Goal: Task Accomplishment & Management: Manage account settings

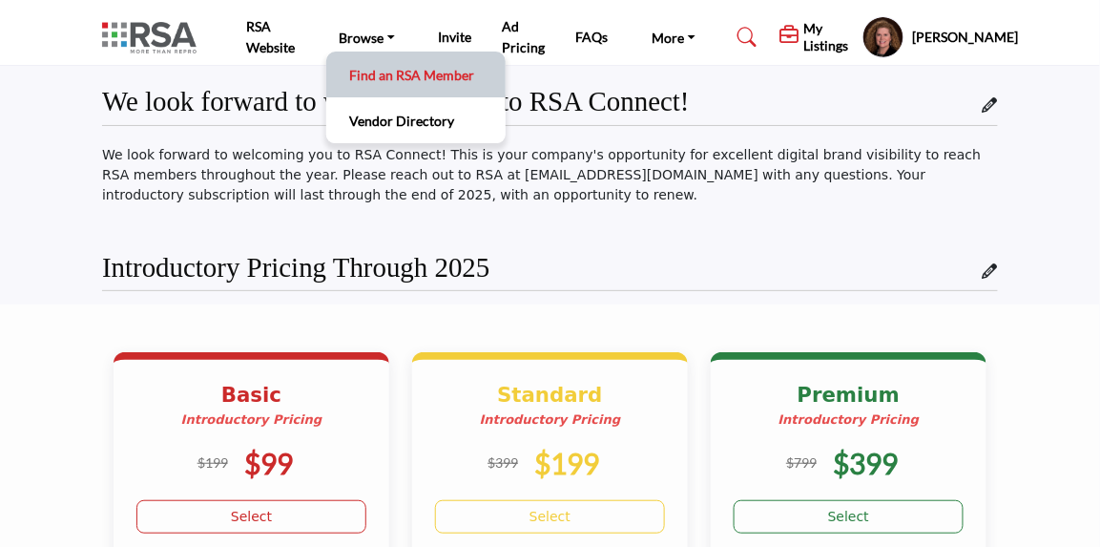
click at [401, 73] on link "Find an RSA Member" at bounding box center [416, 74] width 160 height 27
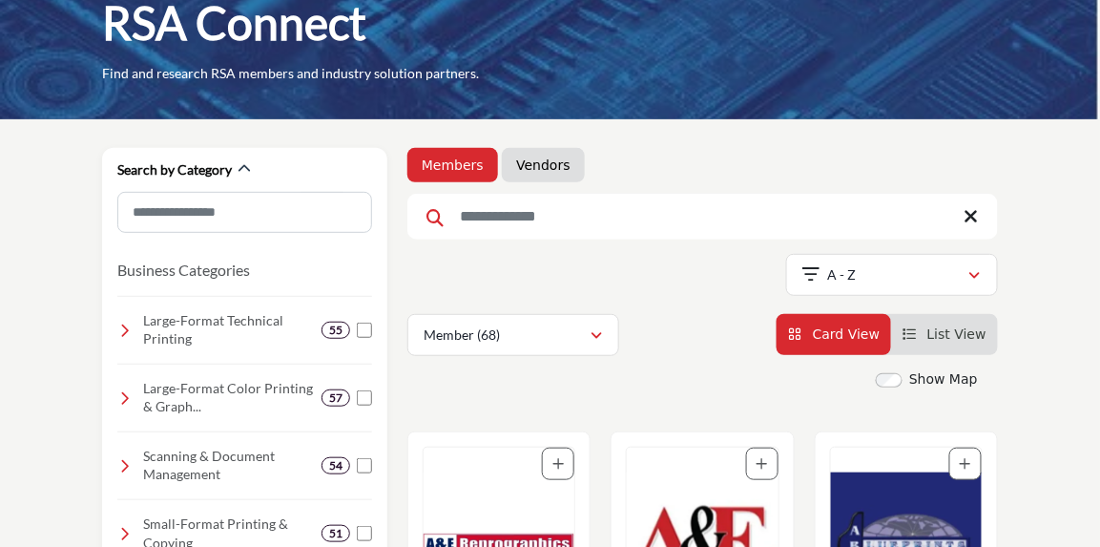
scroll to position [113, 0]
click at [498, 218] on input "Search Keyword" at bounding box center [702, 217] width 591 height 46
type input "***"
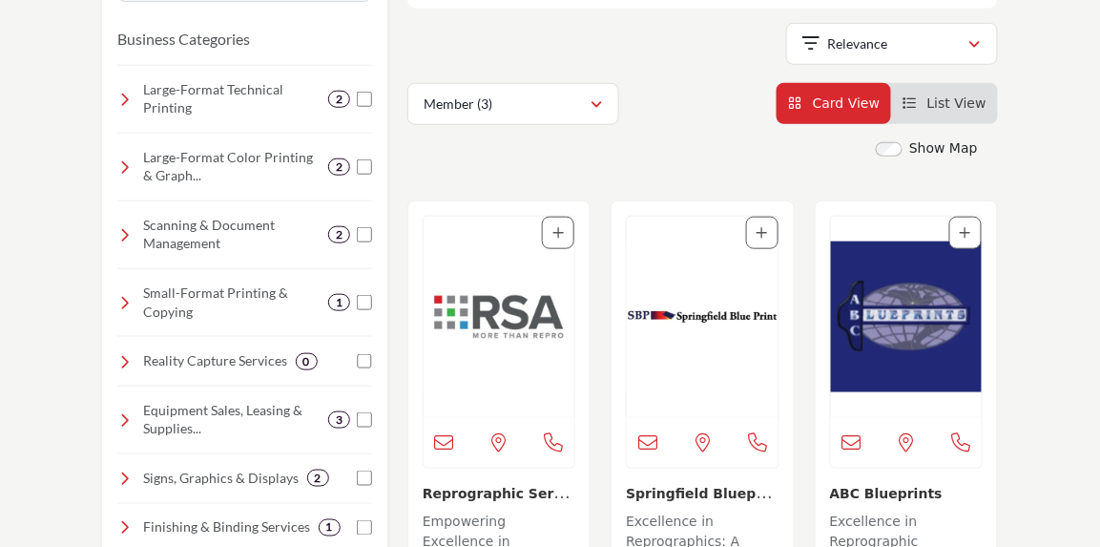
scroll to position [363, 0]
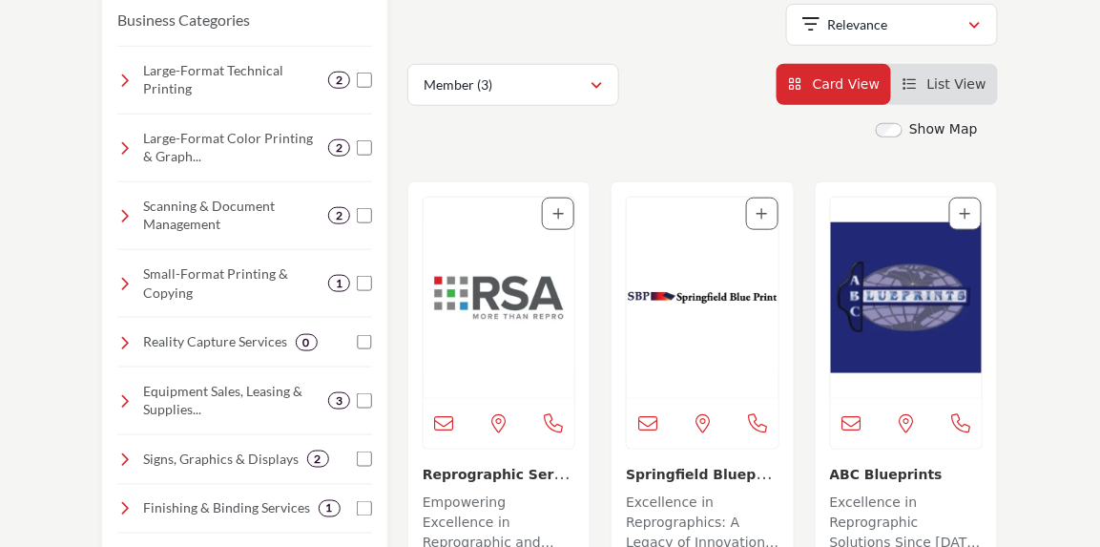
click at [507, 286] on img "Open Listing in new tab" at bounding box center [499, 297] width 151 height 200
click at [487, 315] on img "Open Listing in new tab" at bounding box center [499, 297] width 151 height 200
click at [505, 302] on img "Open Listing in new tab" at bounding box center [499, 297] width 151 height 200
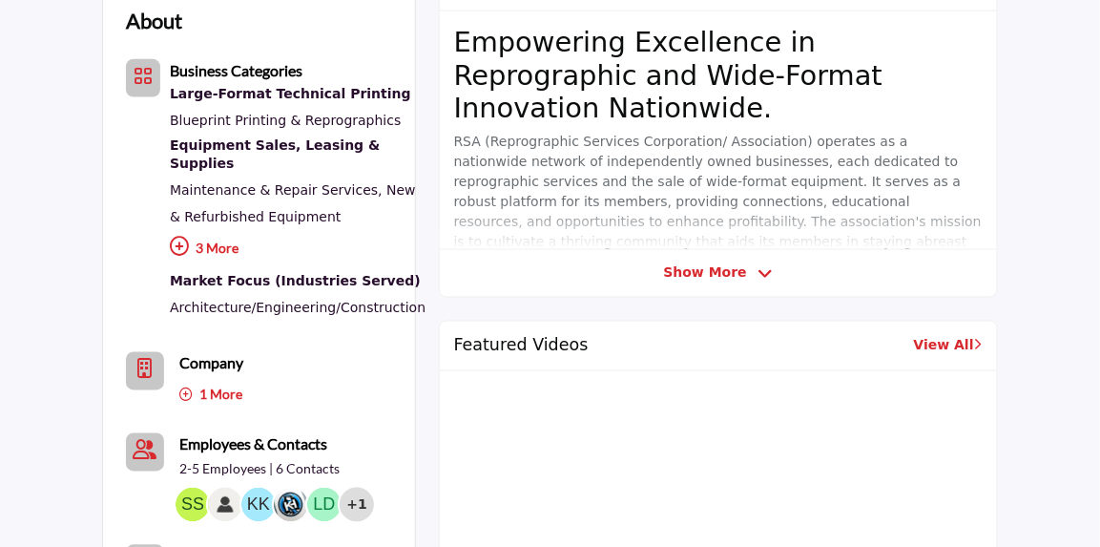
scroll to position [591, 0]
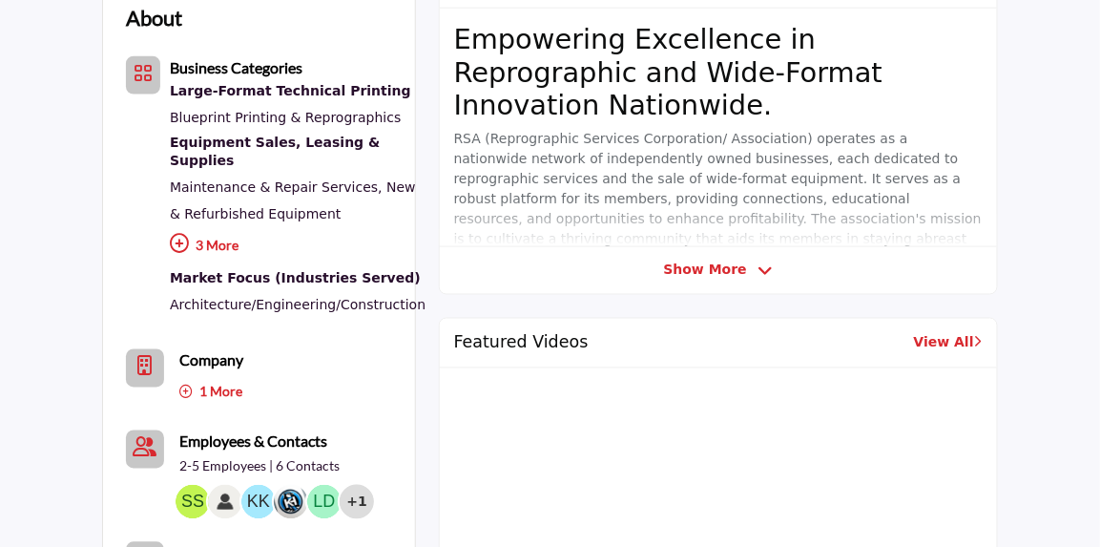
click at [708, 275] on span "Show More" at bounding box center [705, 270] width 83 height 20
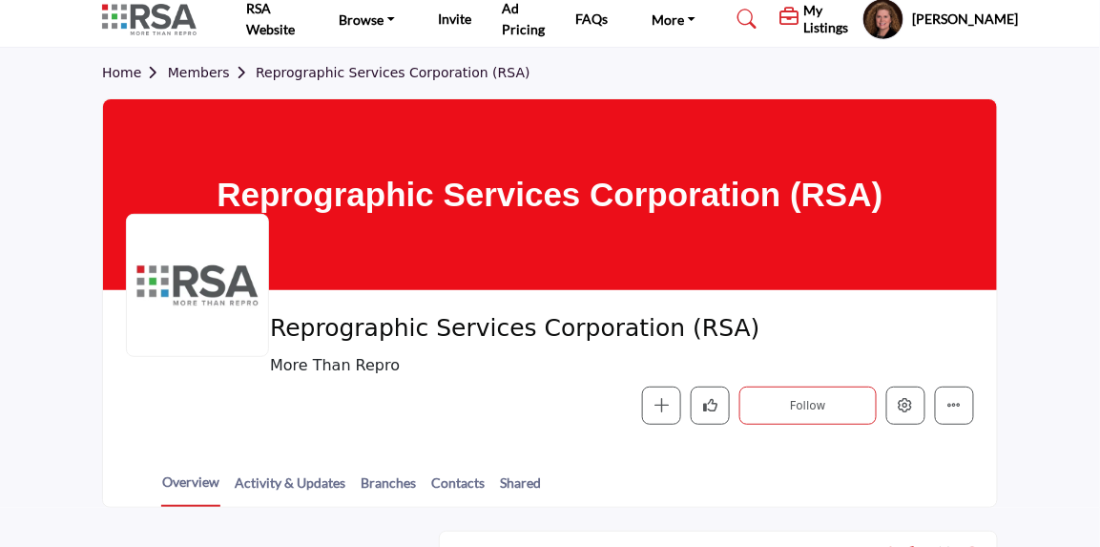
scroll to position [0, 0]
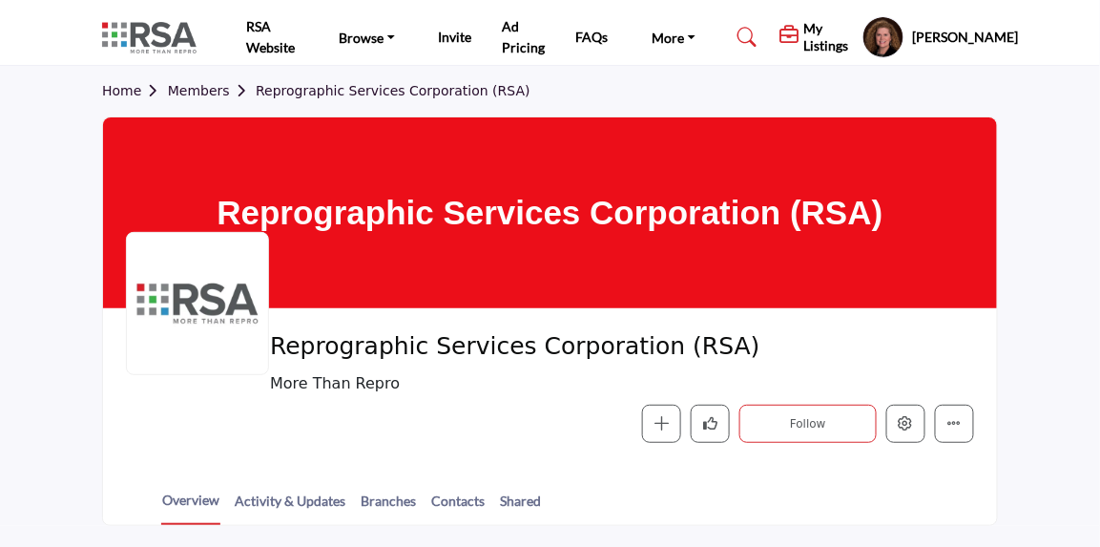
click at [818, 39] on h5 "My Listings" at bounding box center [828, 37] width 50 height 34
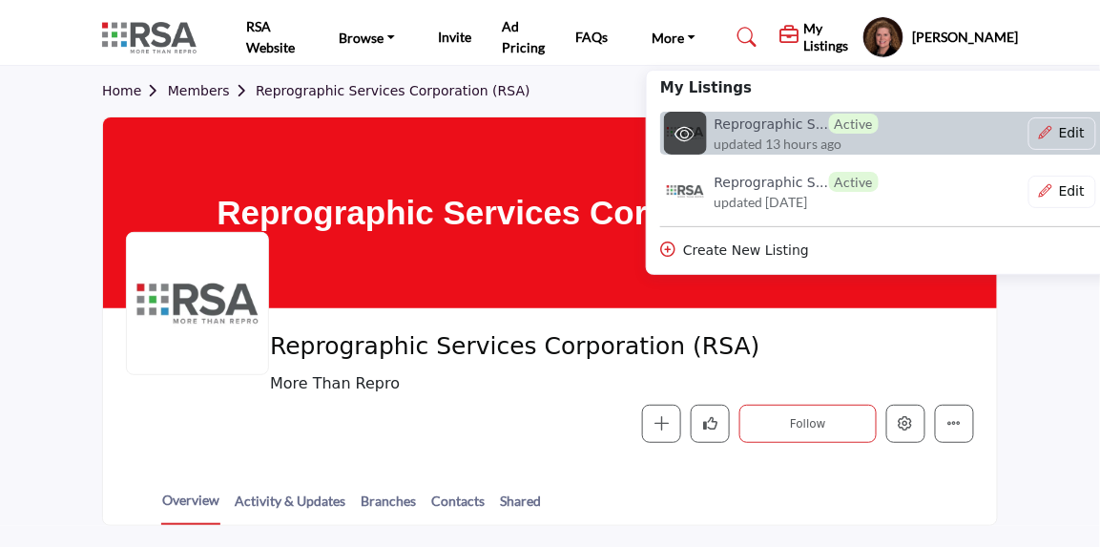
click at [762, 146] on span "updated 13 hours ago" at bounding box center [779, 144] width 128 height 20
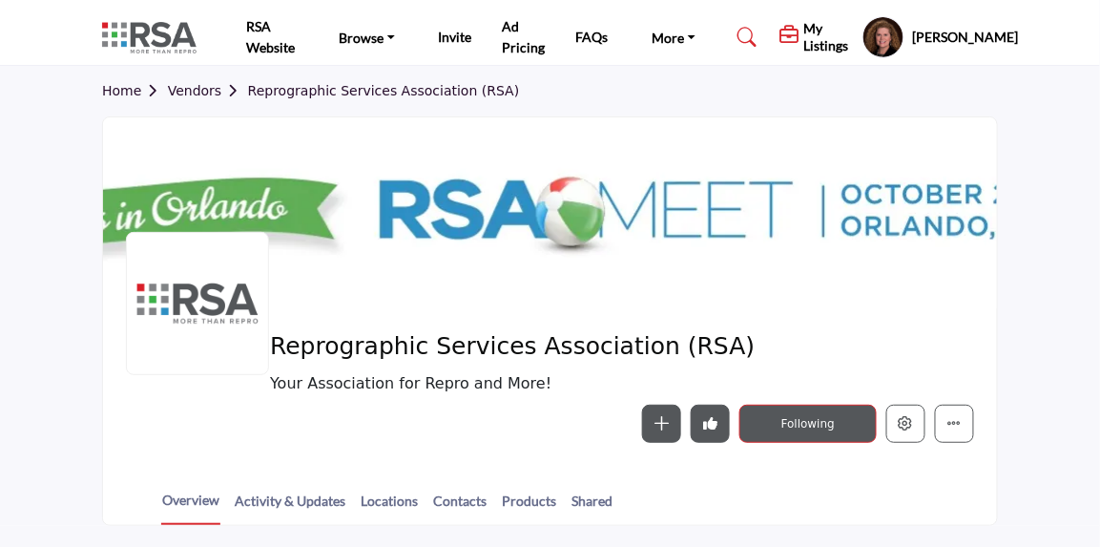
click at [759, 204] on div at bounding box center [550, 212] width 894 height 191
click at [901, 420] on icon "Edit company" at bounding box center [906, 423] width 14 height 14
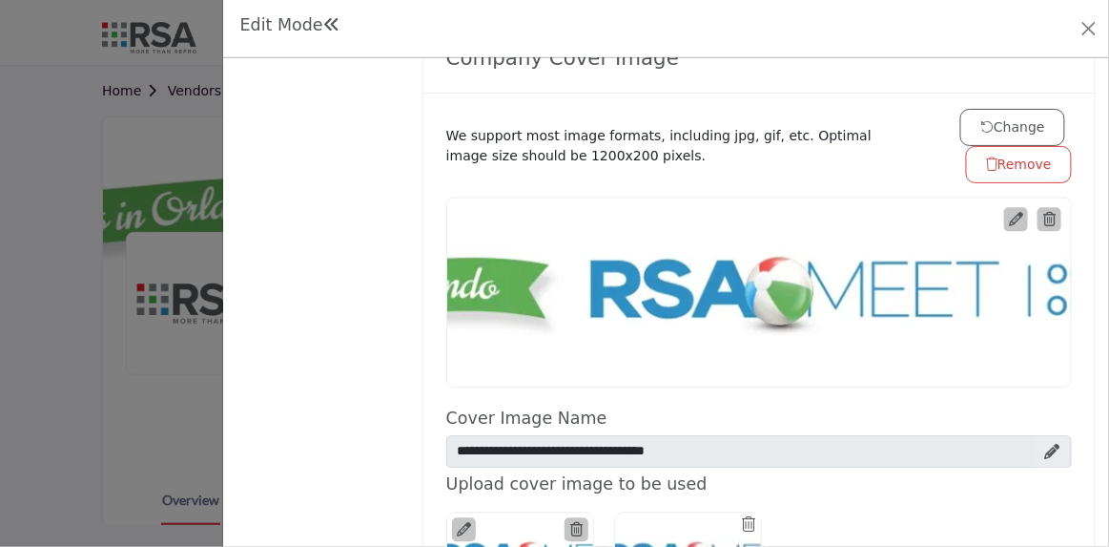
scroll to position [863, 0]
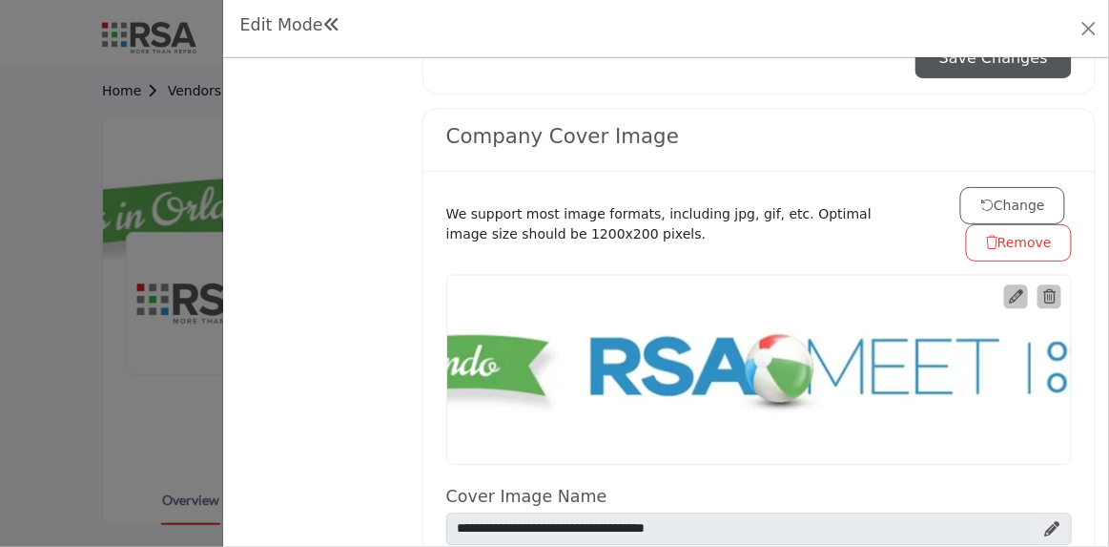
click at [1009, 295] on icon at bounding box center [1016, 297] width 14 height 14
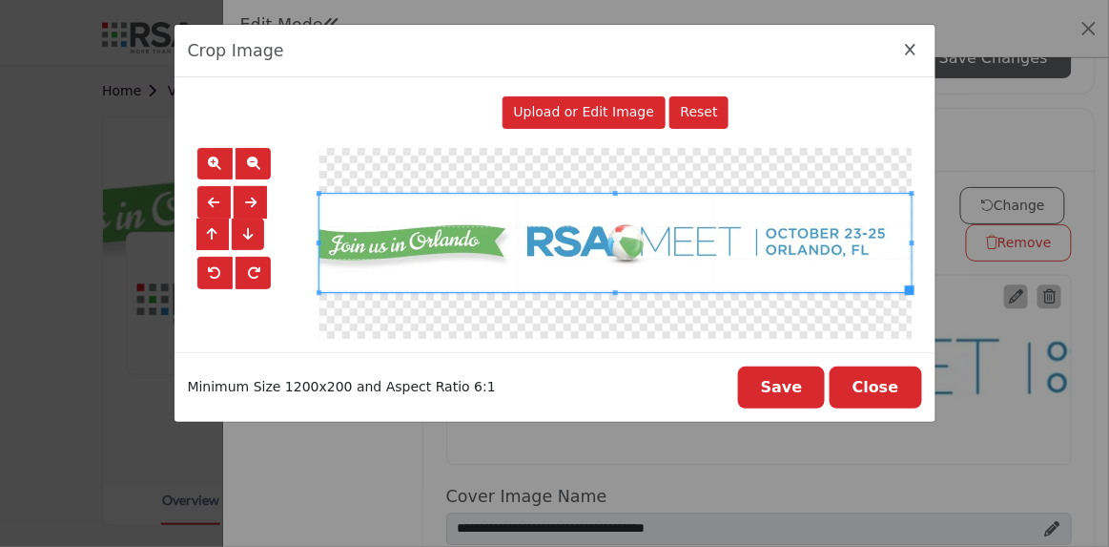
click at [904, 55] on button "Close Image Upload Modal" at bounding box center [912, 50] width 22 height 22
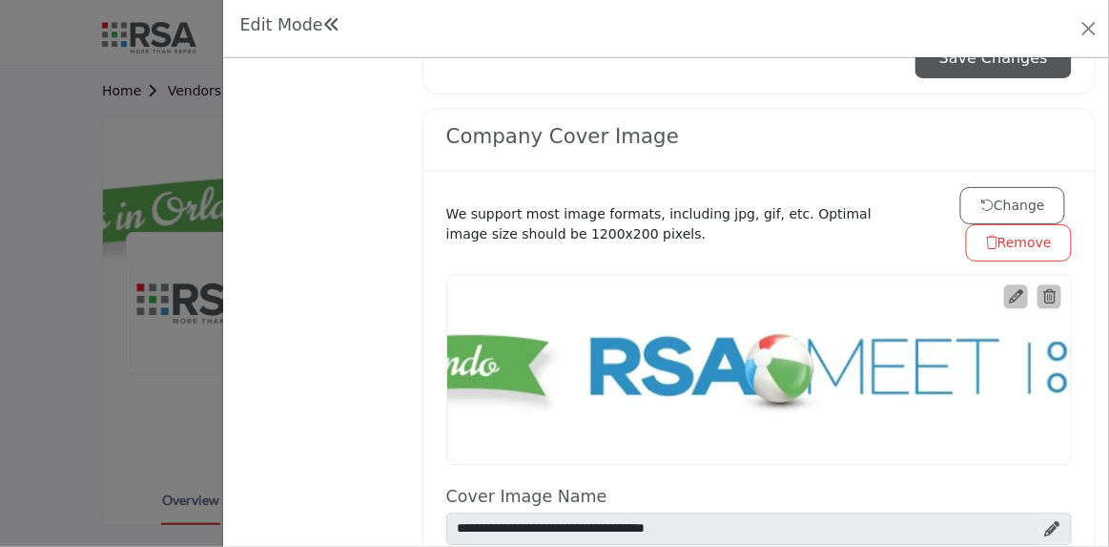
click at [1011, 294] on icon at bounding box center [1016, 297] width 14 height 14
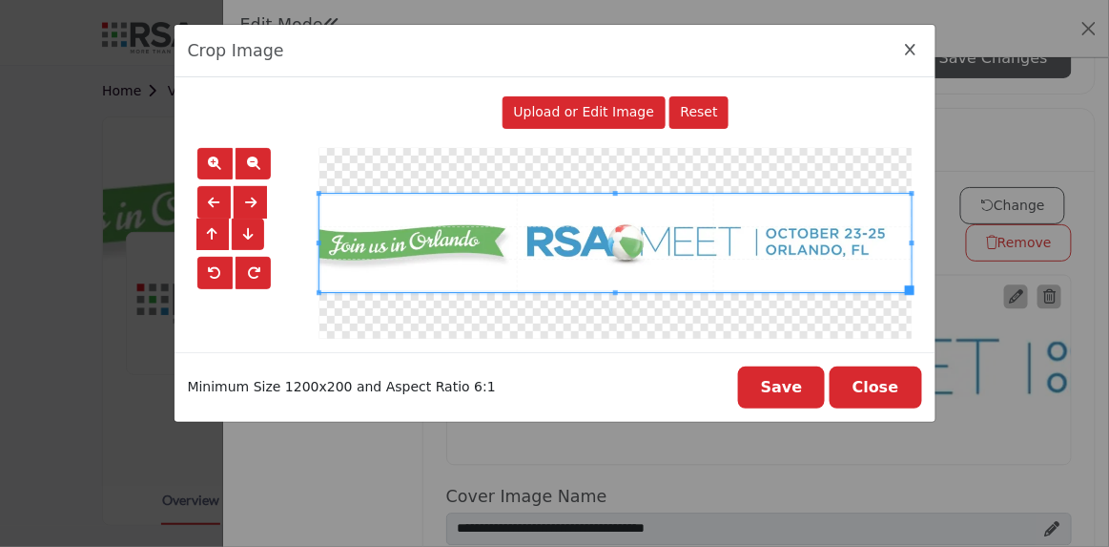
click at [910, 48] on icon "Close Image Upload Modal" at bounding box center [911, 49] width 10 height 13
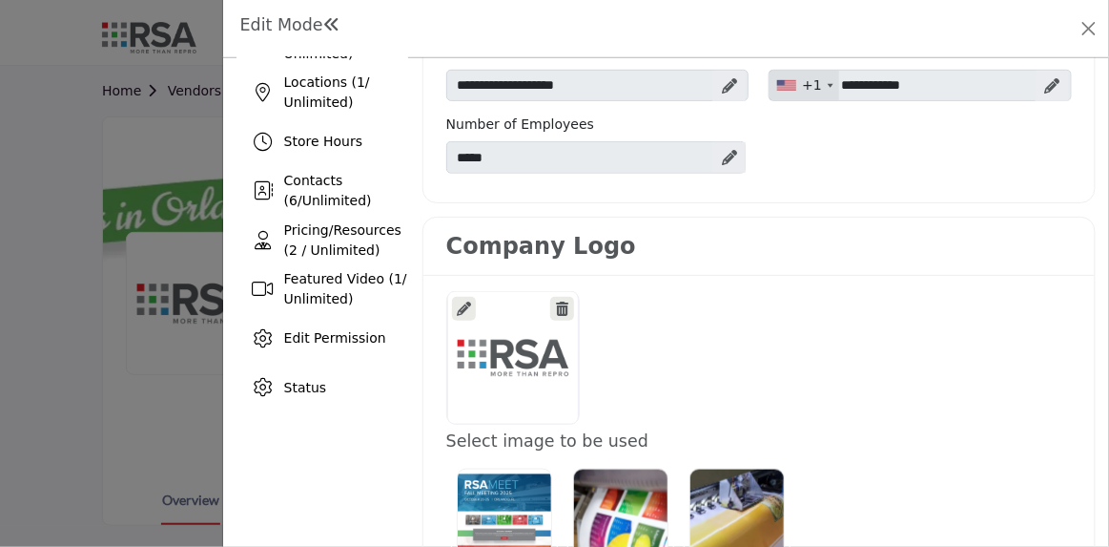
scroll to position [302, 0]
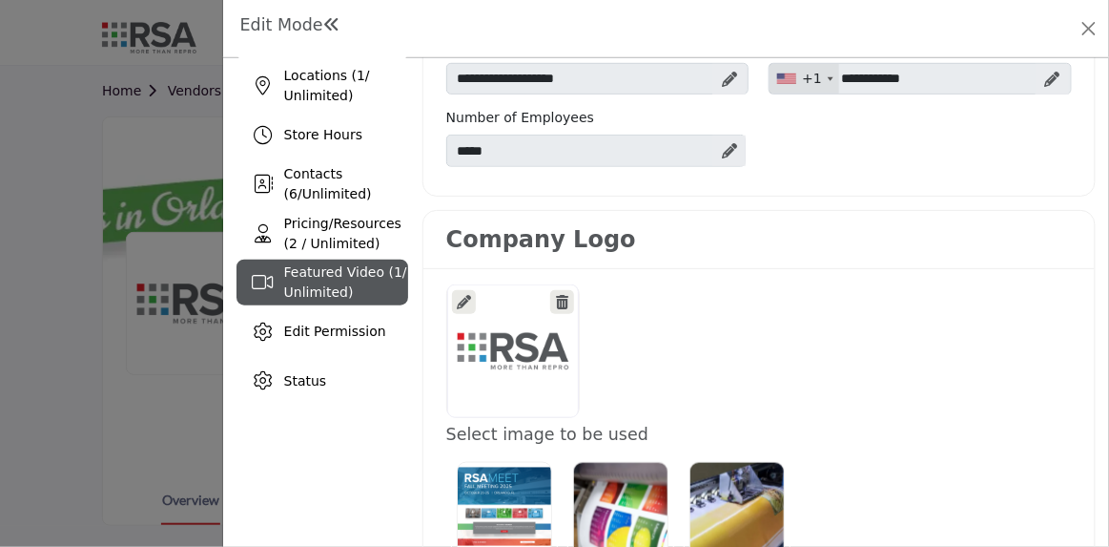
click at [301, 270] on span "Featured Video ( 1 / Unlimited)" at bounding box center [345, 281] width 123 height 35
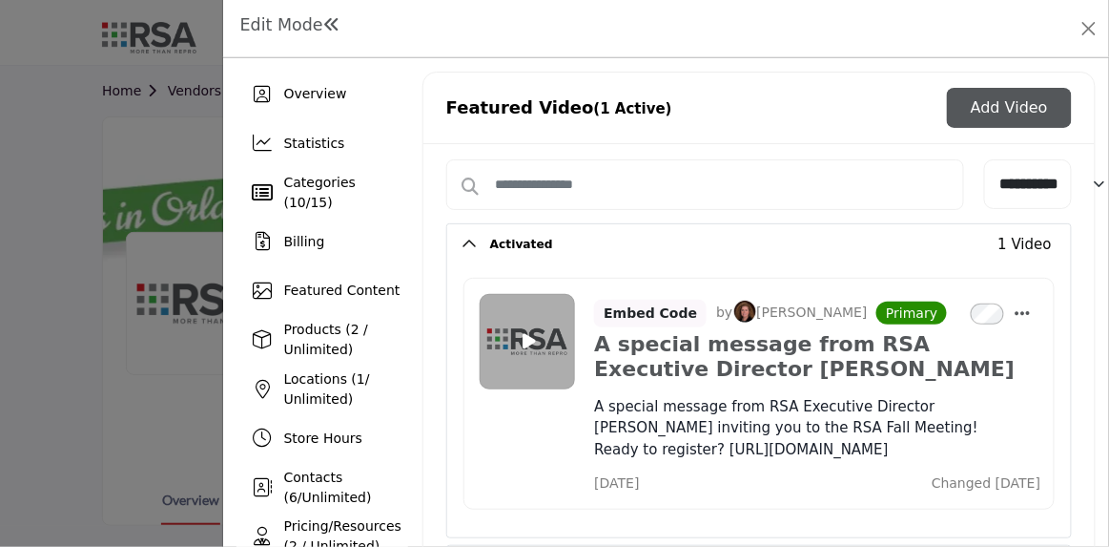
click at [985, 109] on button "Add Video" at bounding box center [1009, 108] width 125 height 40
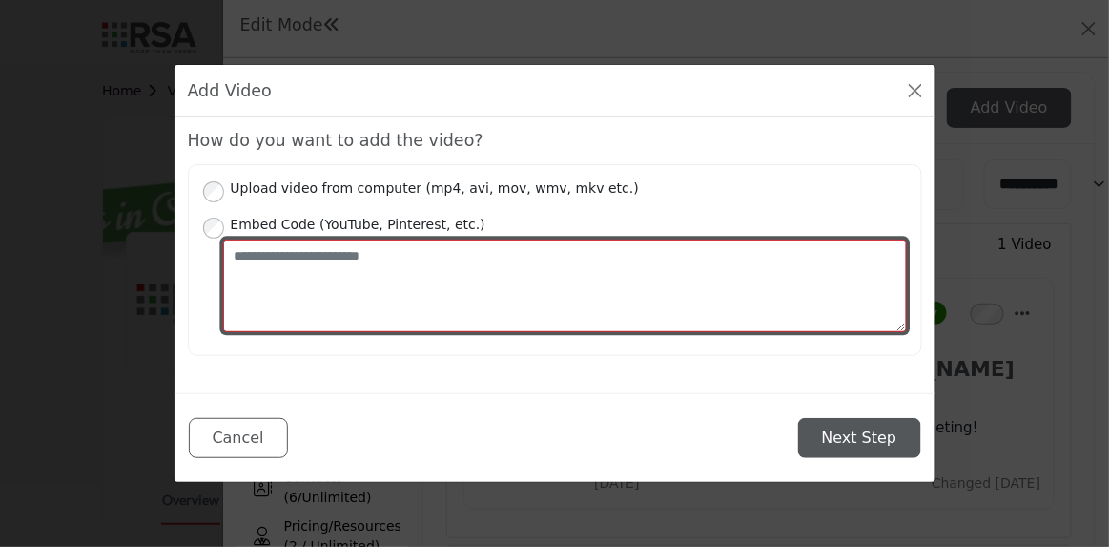
click at [323, 253] on textarea "Place your Embed Code here" at bounding box center [565, 285] width 684 height 93
paste textarea "**********"
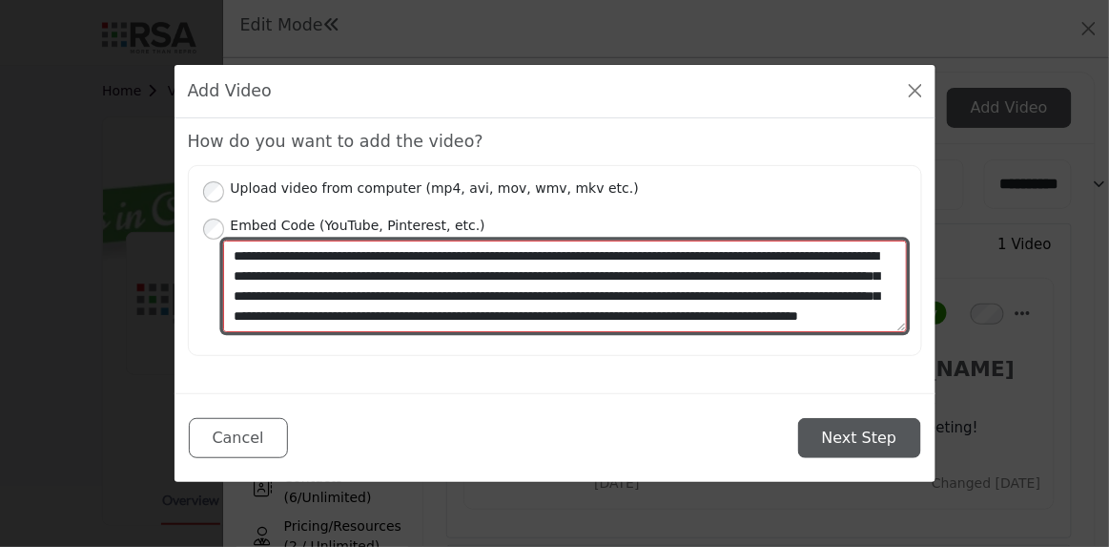
drag, startPoint x: 543, startPoint y: 257, endPoint x: 164, endPoint y: 238, distance: 379.2
click at [164, 238] on div "Add Video How do you want to add the video? Upload video from computer (mp4, av…" at bounding box center [554, 273] width 1109 height 547
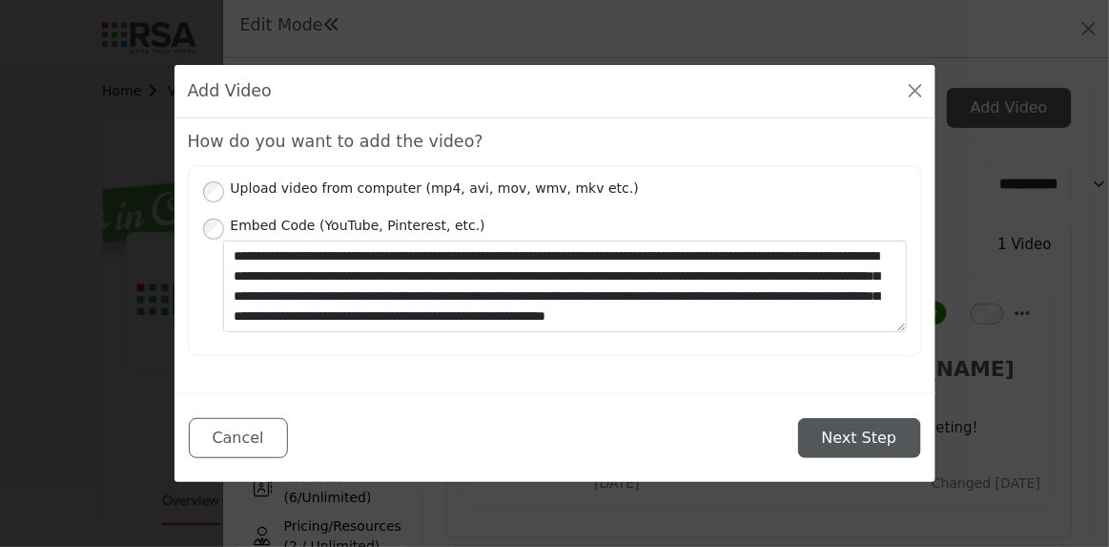
click at [164, 238] on div "Add Video How do you want to add the video? Upload video from computer (mp4, av…" at bounding box center [554, 273] width 1109 height 547
click at [849, 432] on button "Next Step" at bounding box center [859, 438] width 123 height 40
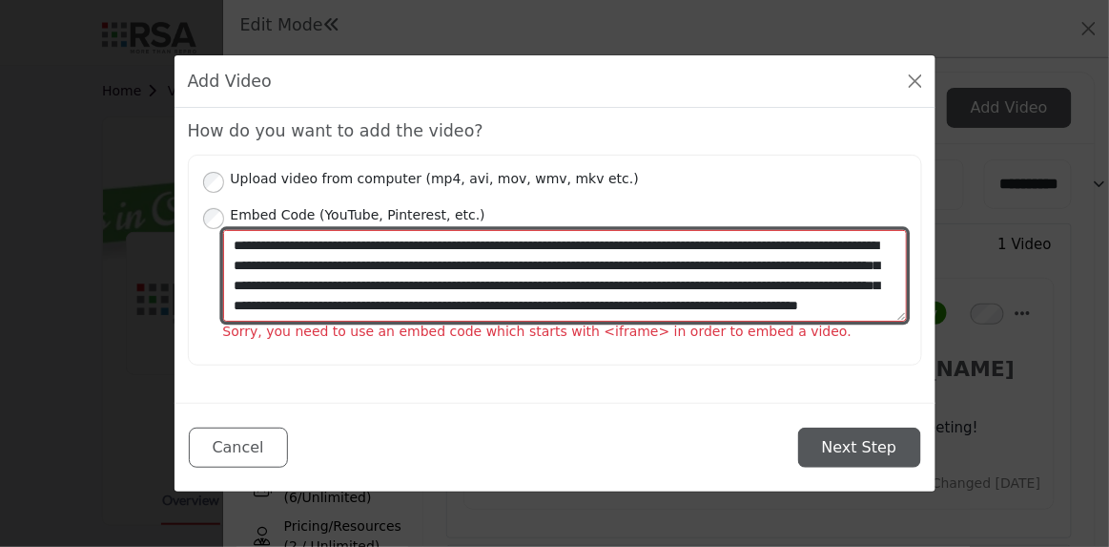
click at [549, 247] on textarea "**********" at bounding box center [565, 276] width 684 height 92
drag, startPoint x: 548, startPoint y: 247, endPoint x: 29, endPoint y: 245, distance: 519.0
click at [29, 245] on div "Add Video How do you want to add the video? Upload video from computer (mp4, av…" at bounding box center [554, 273] width 1109 height 547
type textarea "**********"
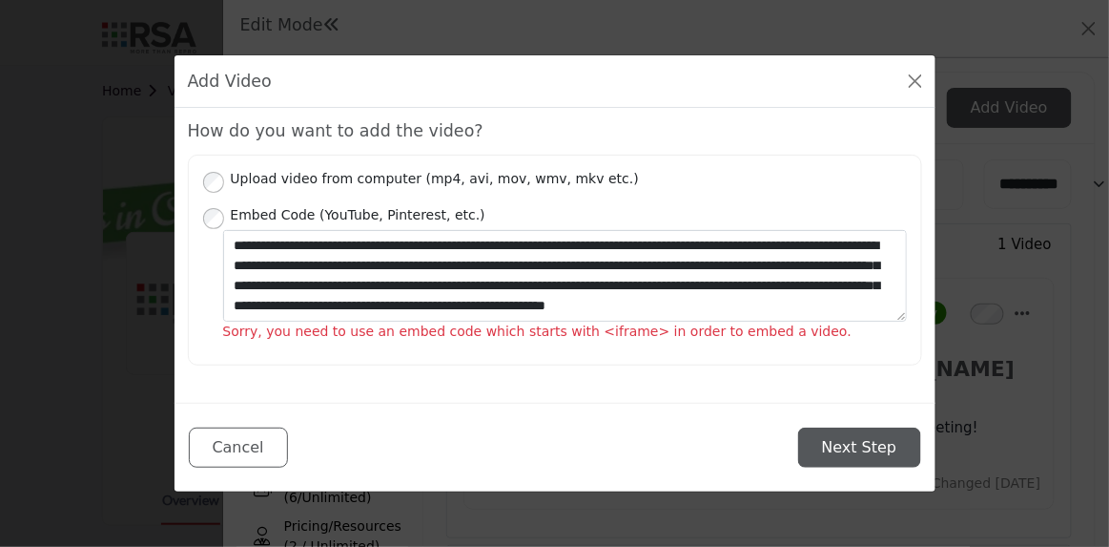
click at [868, 438] on button "Next Step" at bounding box center [859, 447] width 123 height 40
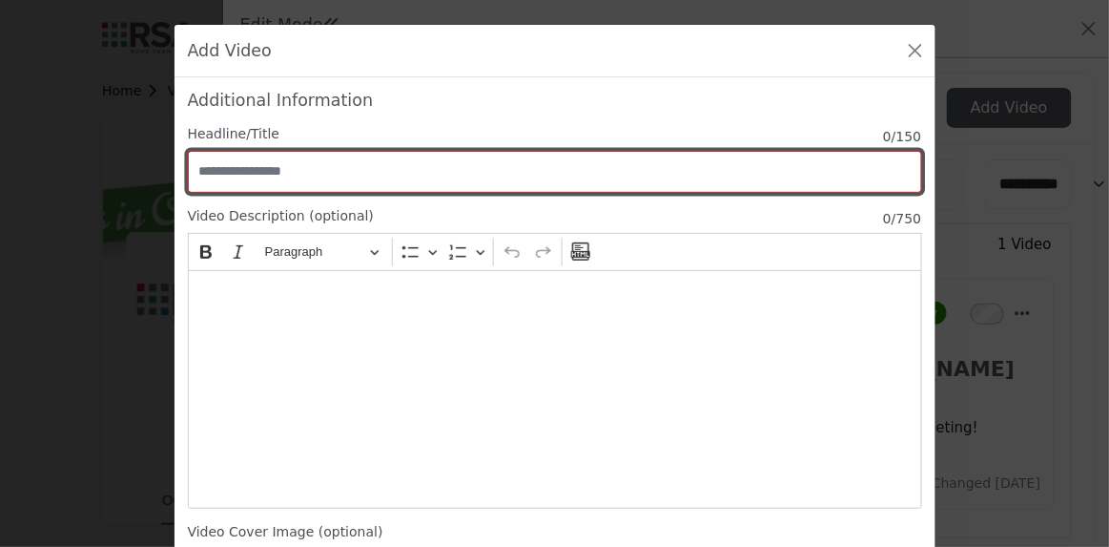
click at [278, 164] on input "Enter Video Title" at bounding box center [555, 172] width 735 height 42
type input "**********"
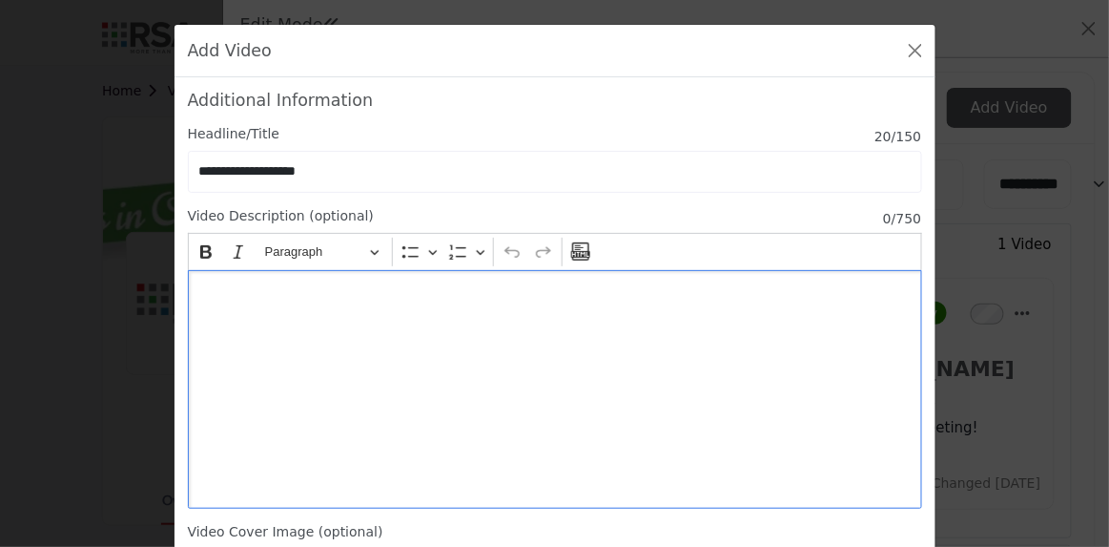
click at [261, 309] on div "Editor editing area: main" at bounding box center [555, 389] width 735 height 238
drag, startPoint x: 261, startPoint y: 306, endPoint x: 627, endPoint y: 303, distance: 365.4
click at [627, 303] on div "**********" at bounding box center [555, 389] width 735 height 238
click at [612, 296] on p "**********" at bounding box center [555, 293] width 717 height 20
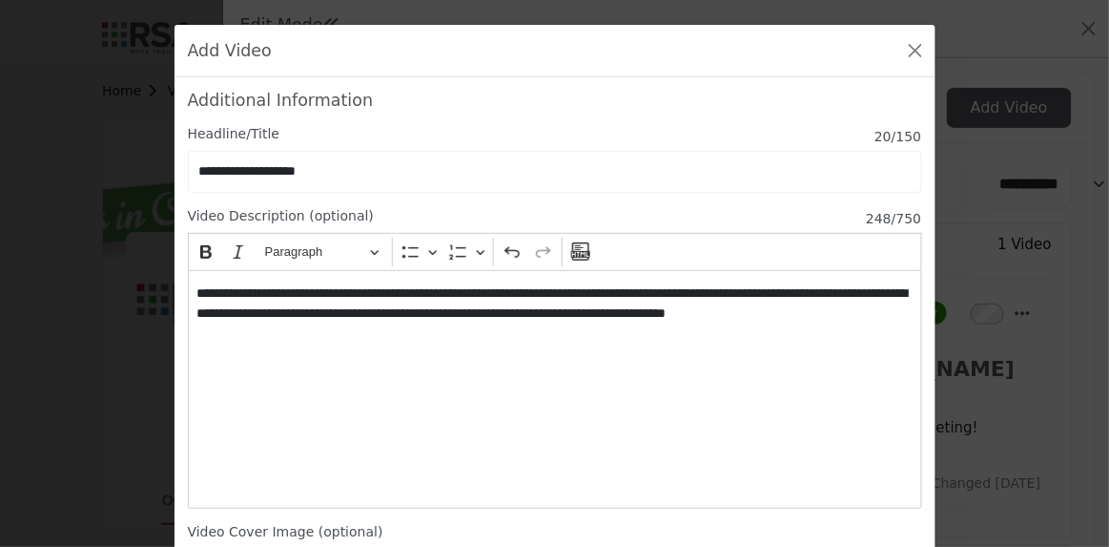
click at [715, 509] on div "**********" at bounding box center [555, 398] width 761 height 643
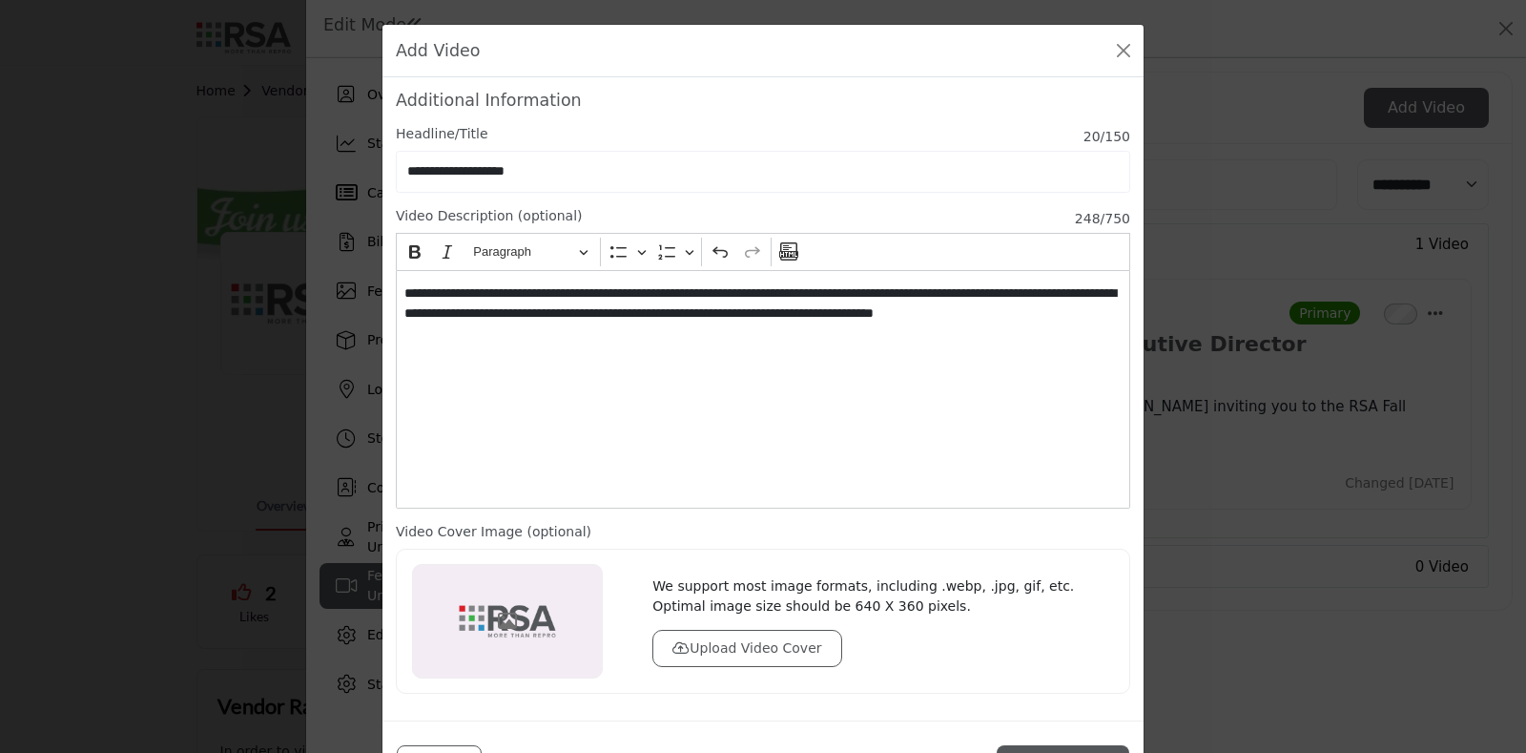
click at [777, 546] on button "Upload Video Cover" at bounding box center [747, 648] width 189 height 37
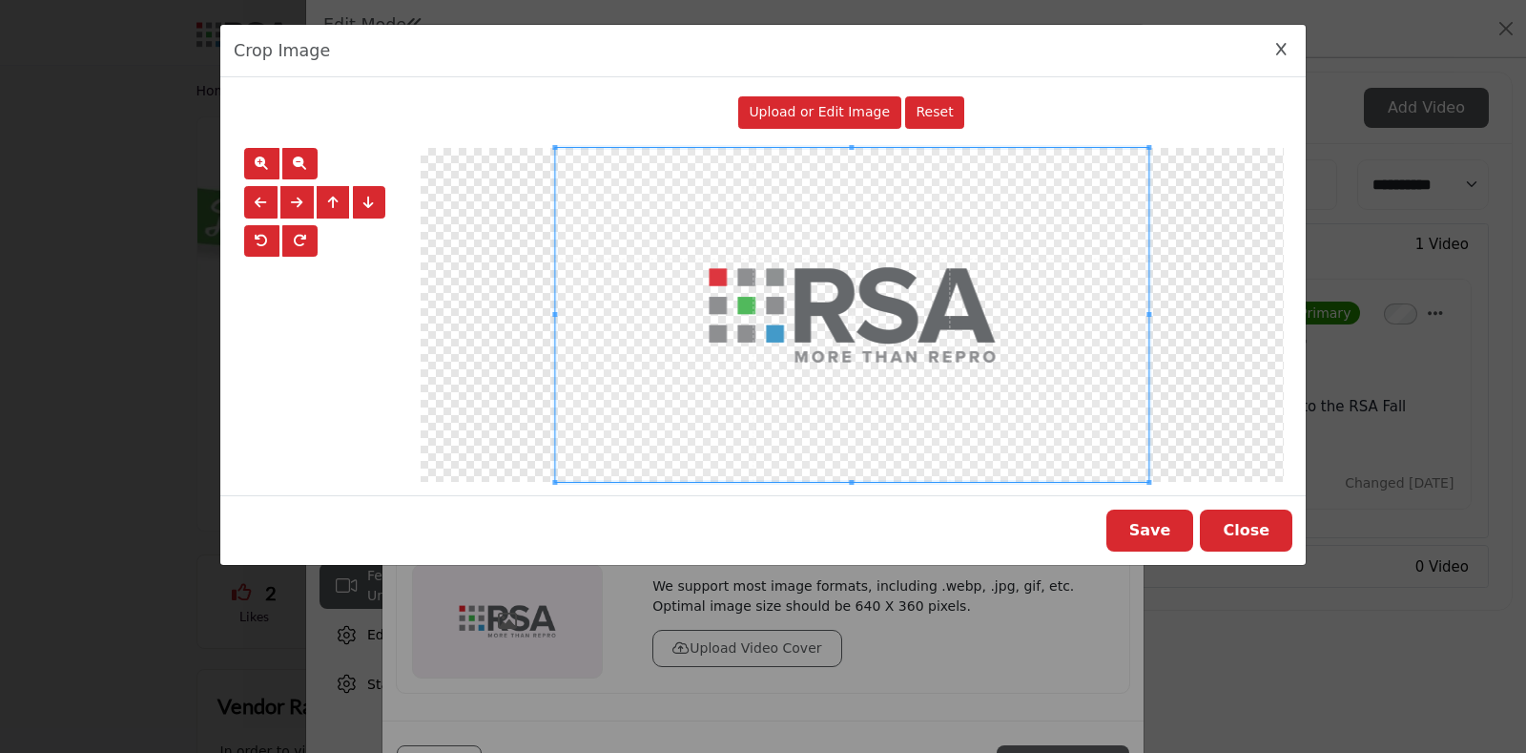
click at [1109, 514] on button "Save" at bounding box center [1151, 530] width 88 height 42
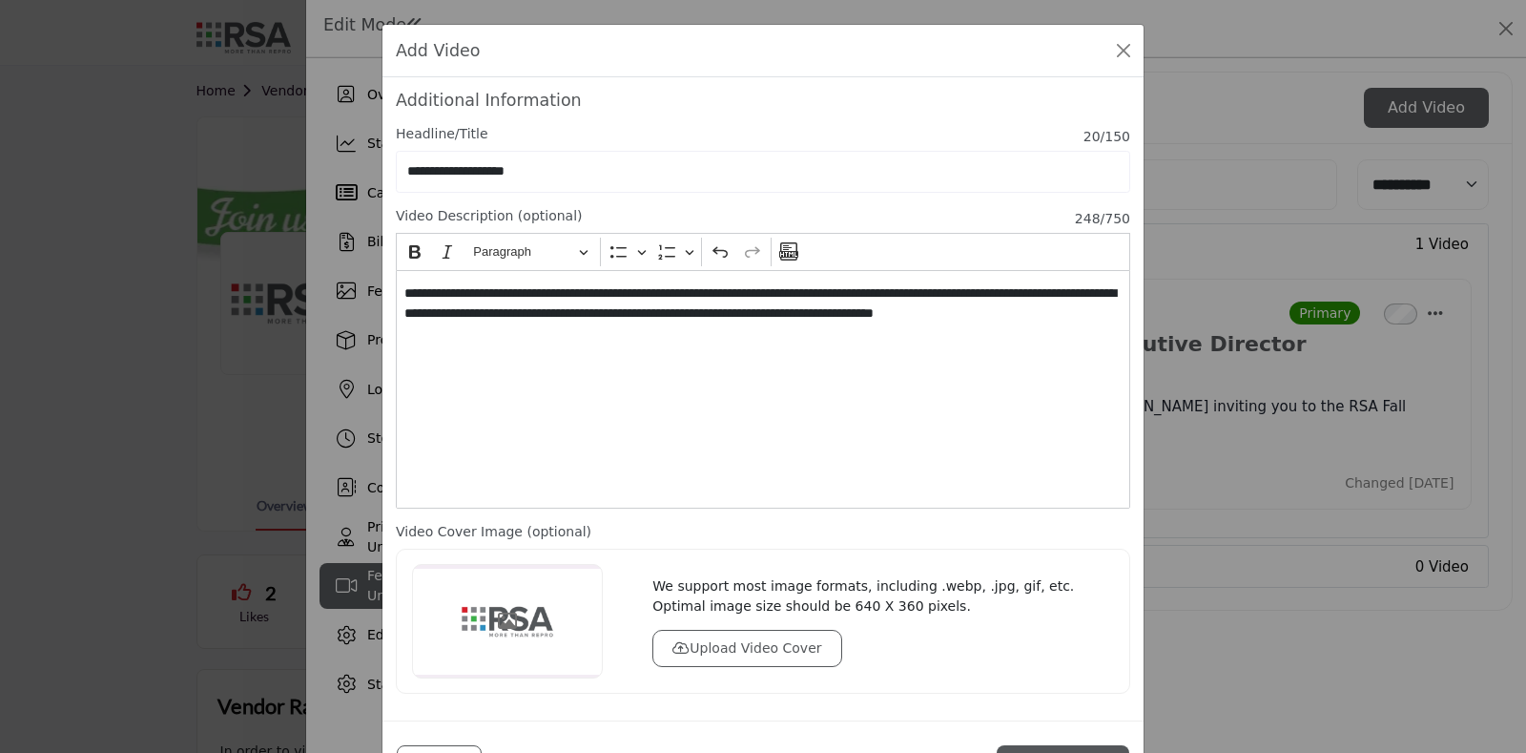
click at [826, 108] on h5 "Additional Information" at bounding box center [763, 101] width 735 height 20
click at [718, 546] on button "Upload Video Cover" at bounding box center [747, 648] width 189 height 37
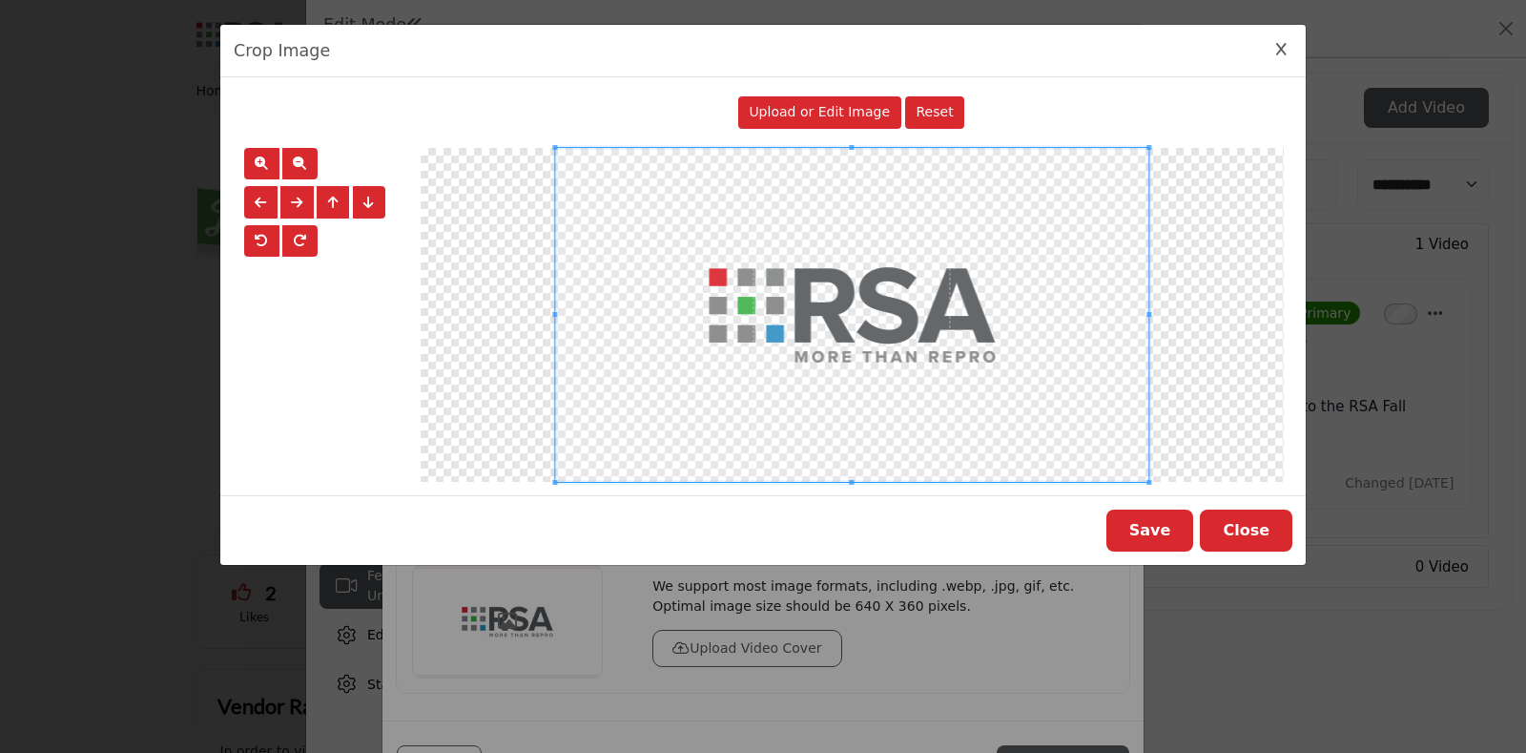
click at [801, 123] on div "Upload or Edit Image" at bounding box center [819, 112] width 163 height 32
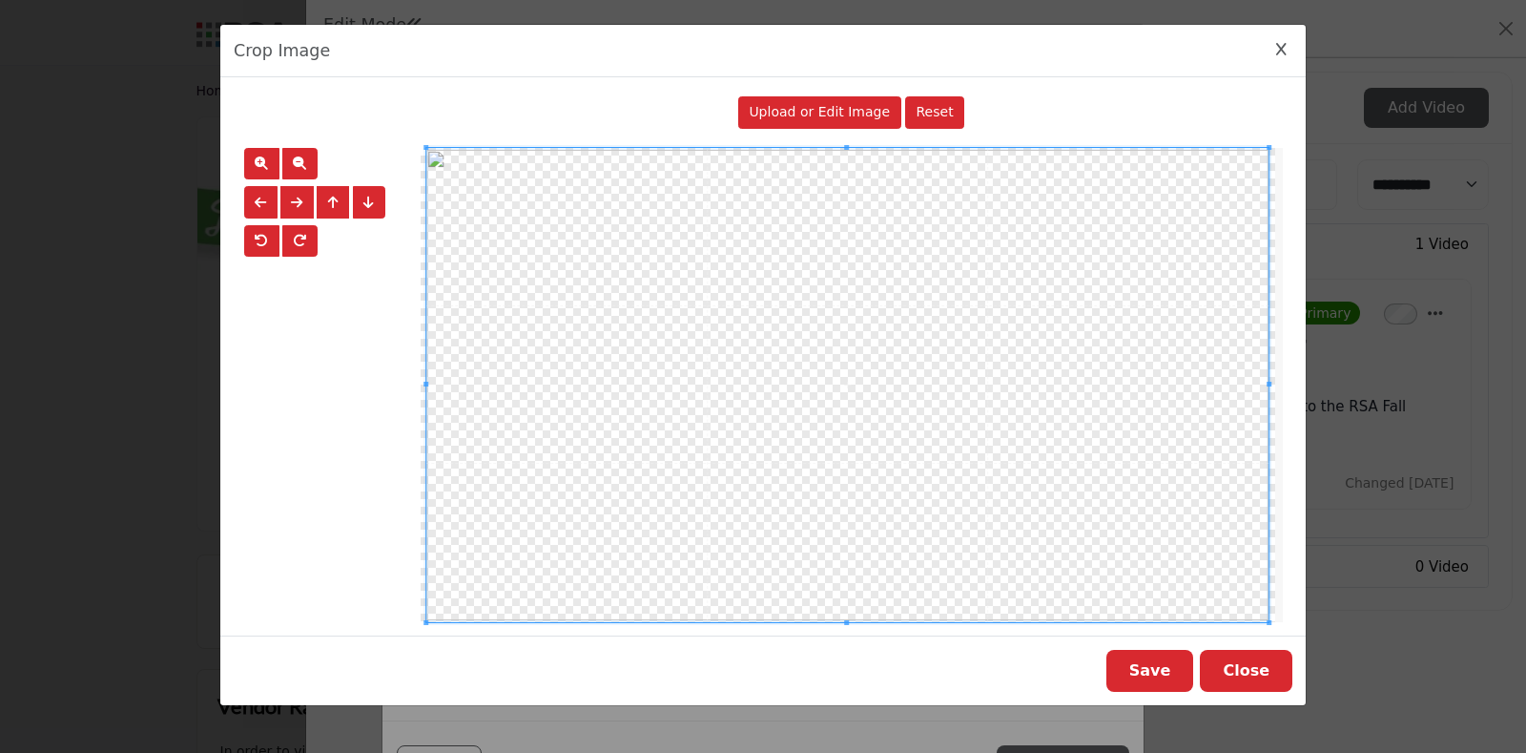
click at [1109, 546] on button "Save" at bounding box center [1151, 671] width 88 height 42
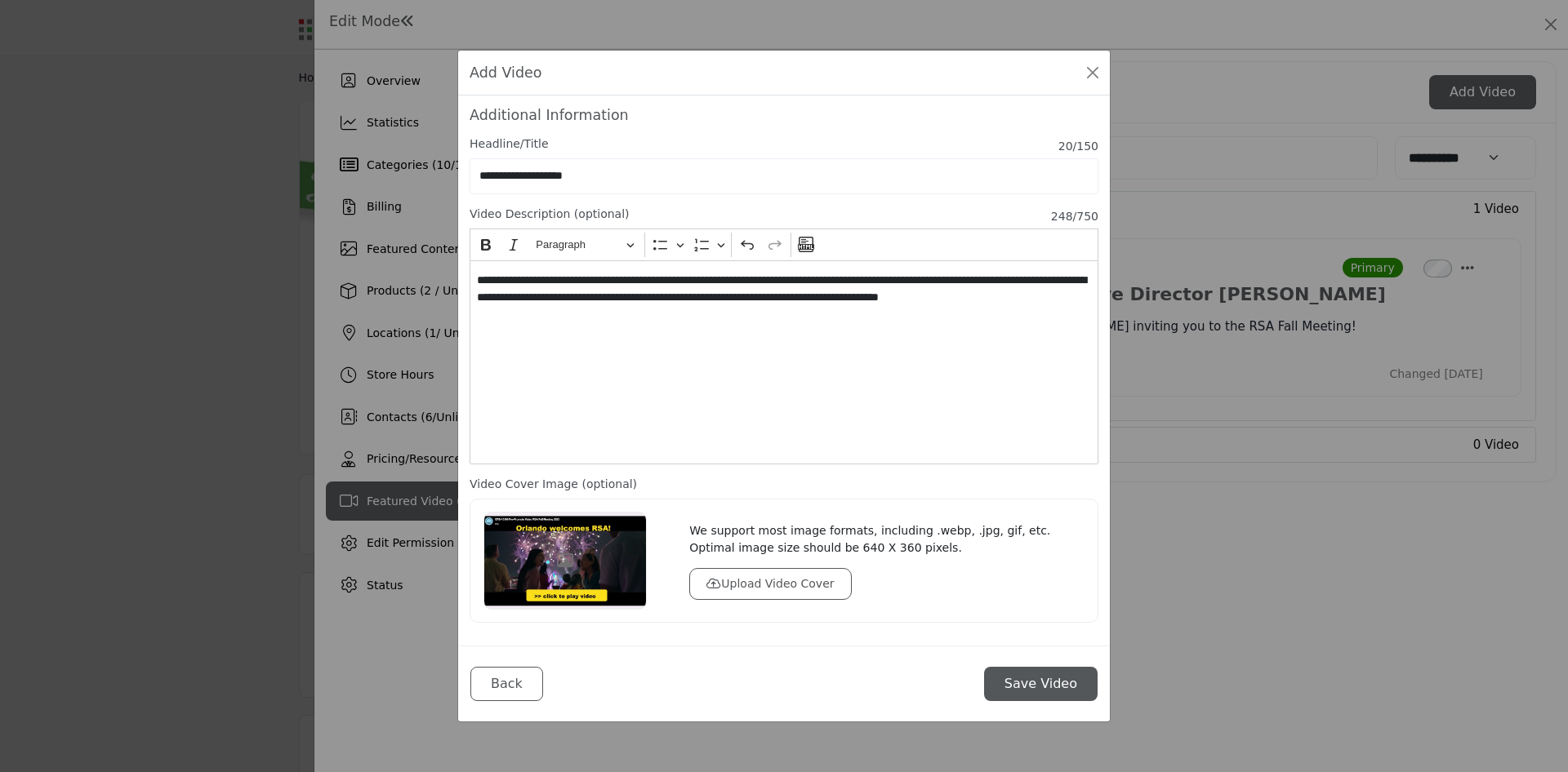
click at [949, 467] on button "Save Video" at bounding box center [1041, 684] width 114 height 34
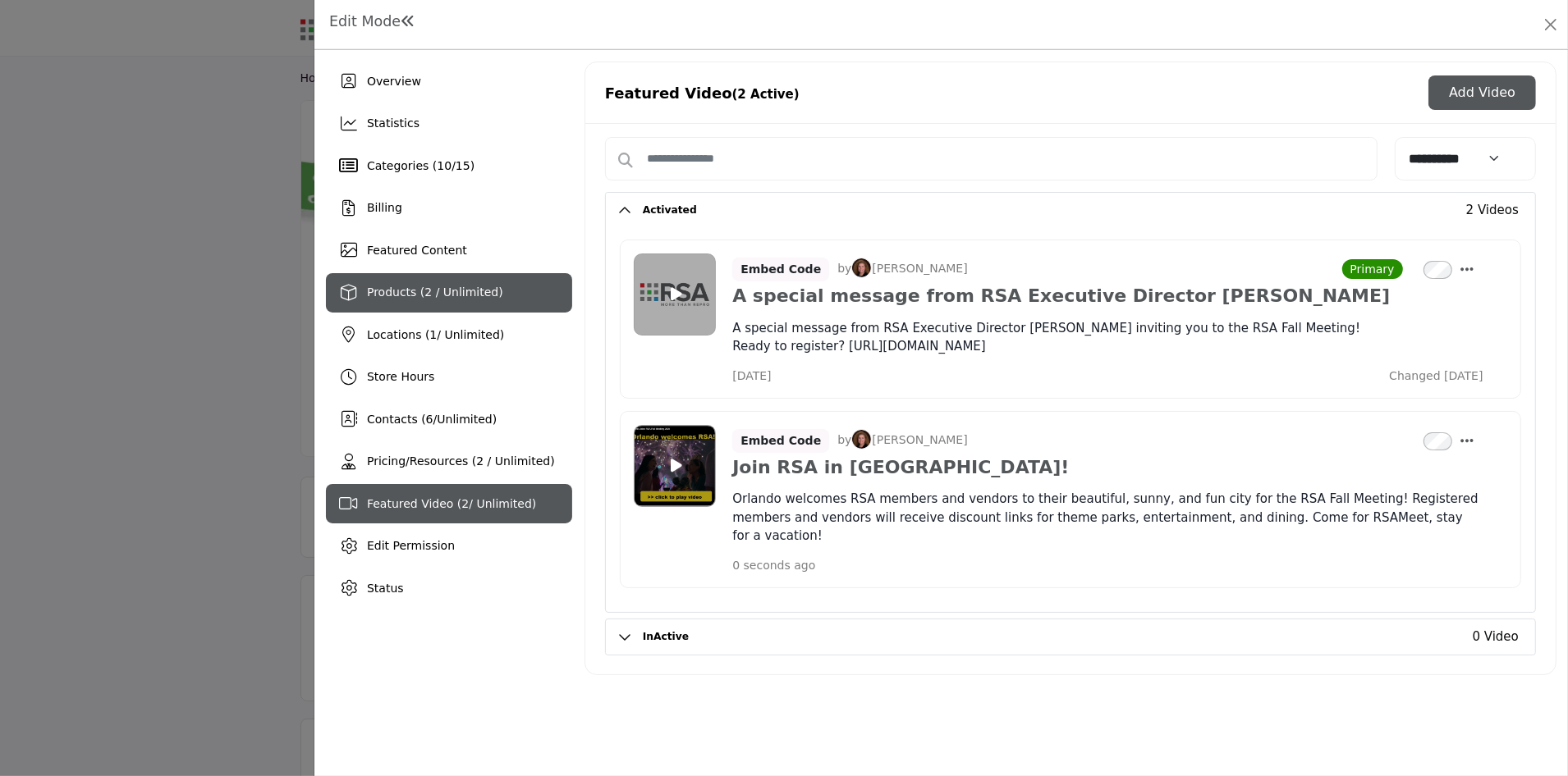
click at [472, 291] on span "Products (2 / Unlimited)" at bounding box center [435, 292] width 136 height 13
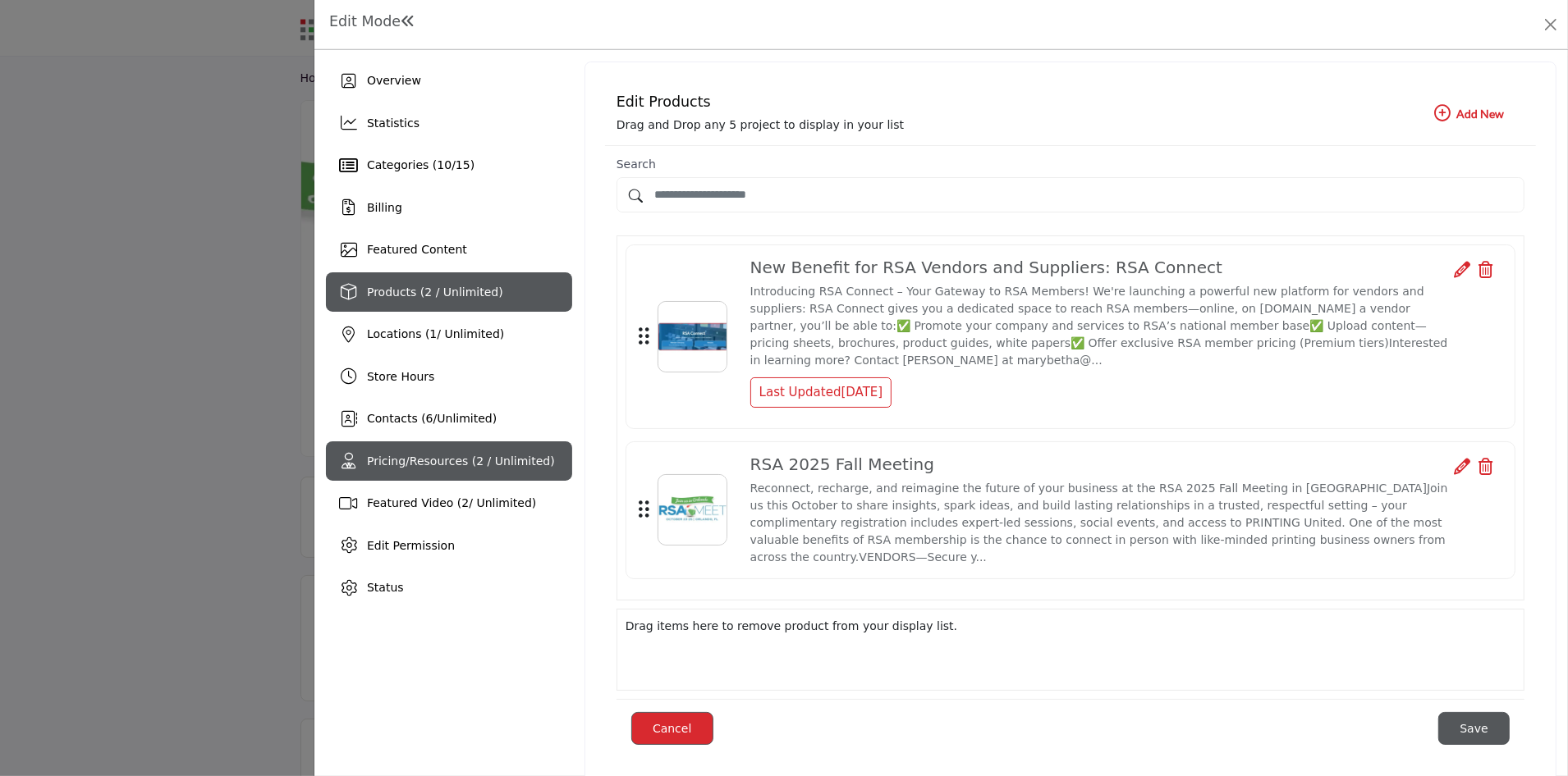
click at [491, 459] on span "Pricing/Resources (2 / Unlimited)" at bounding box center [460, 460] width 188 height 13
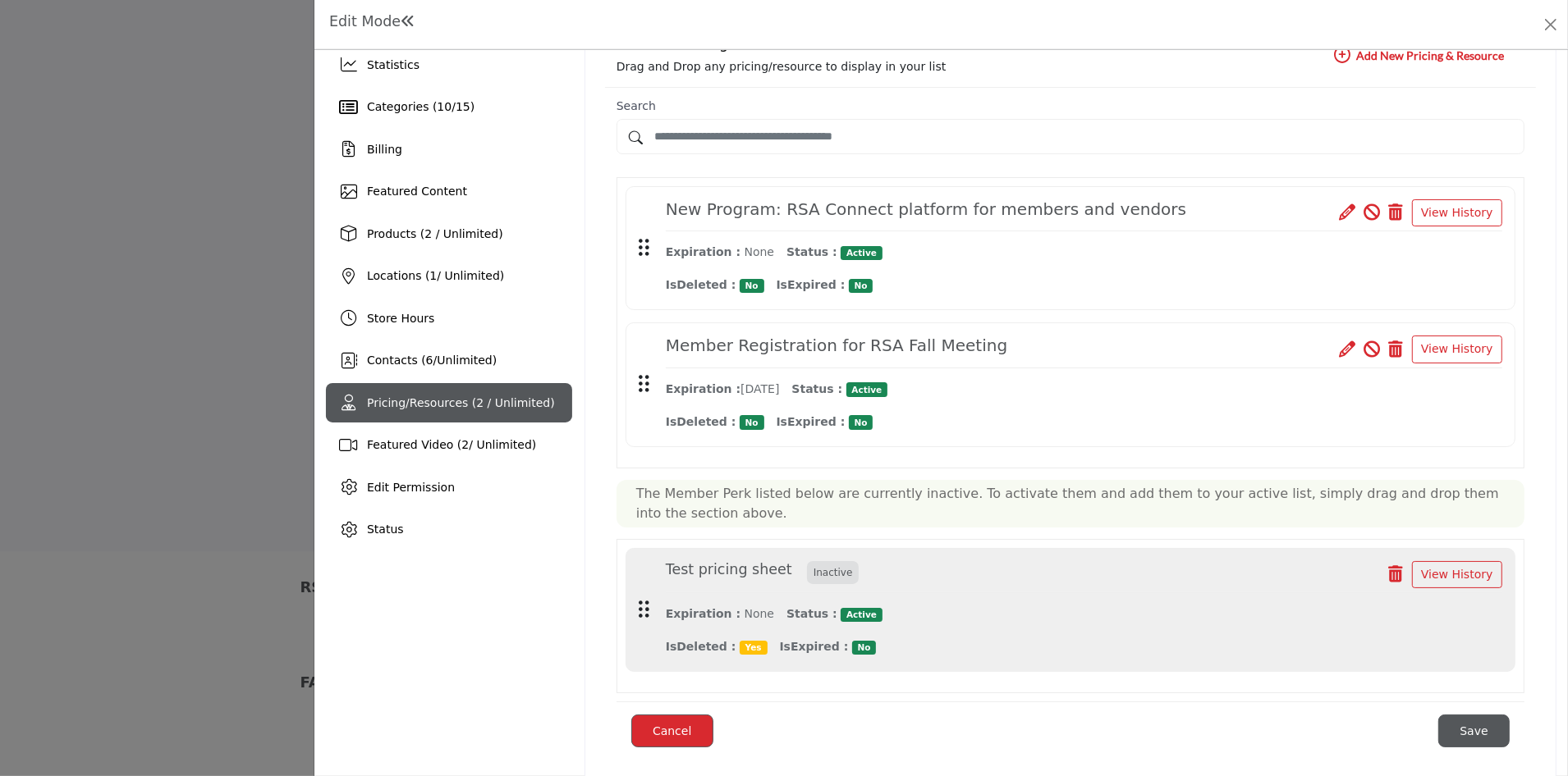
scroll to position [86, 0]
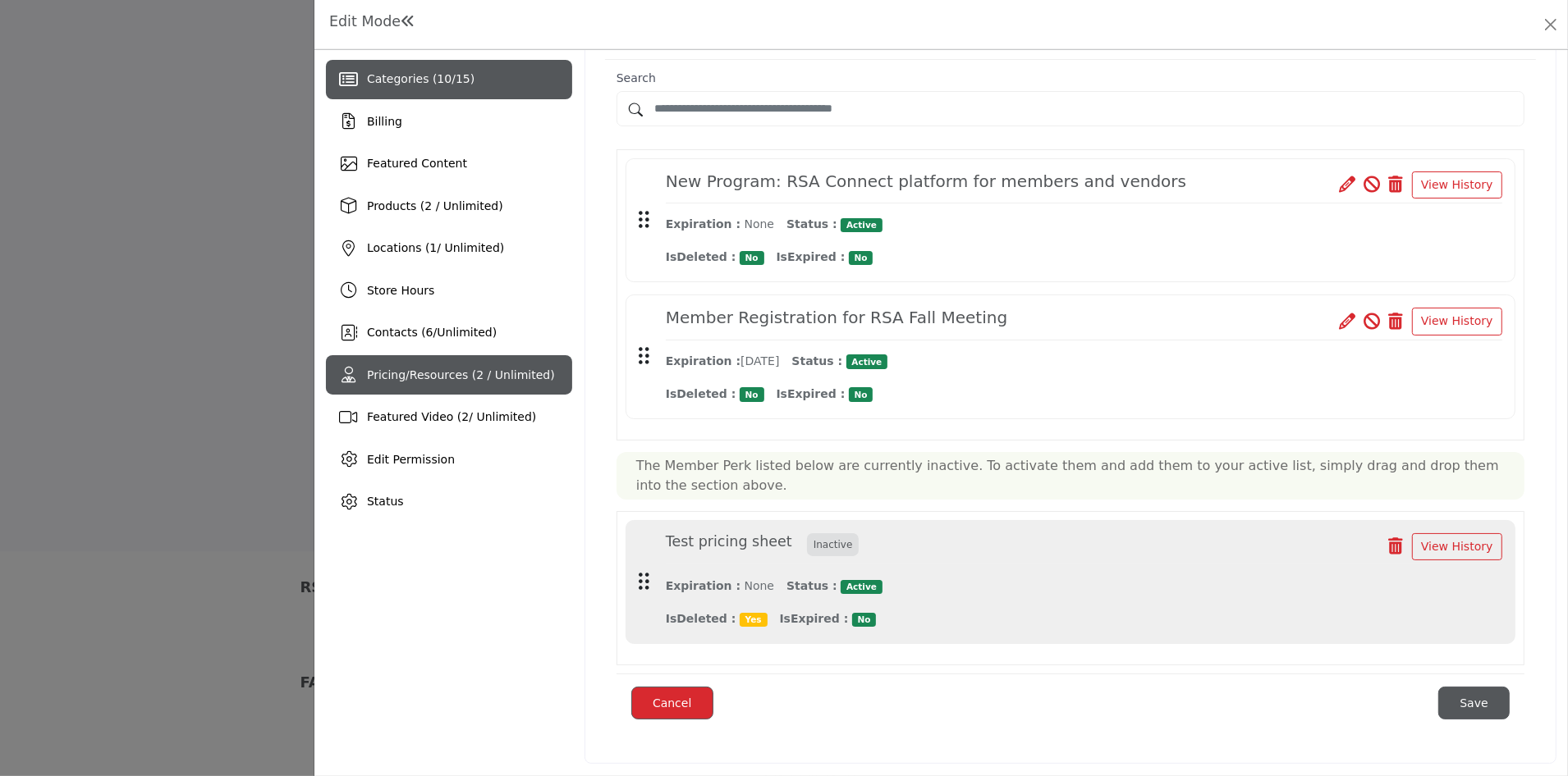
click at [426, 75] on span "Categories ( 10 / 15 )" at bounding box center [420, 78] width 108 height 13
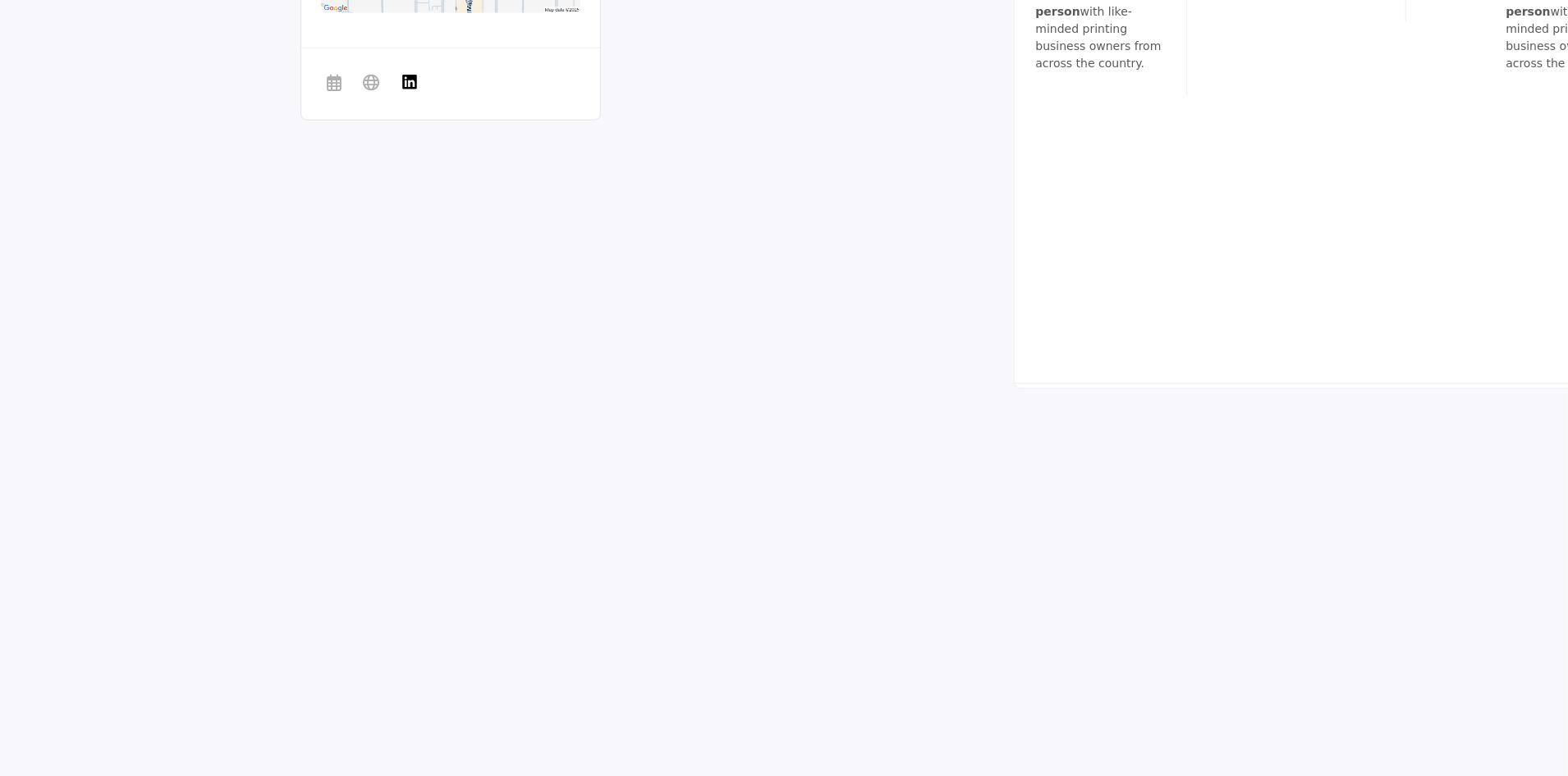
scroll to position [1655, 0]
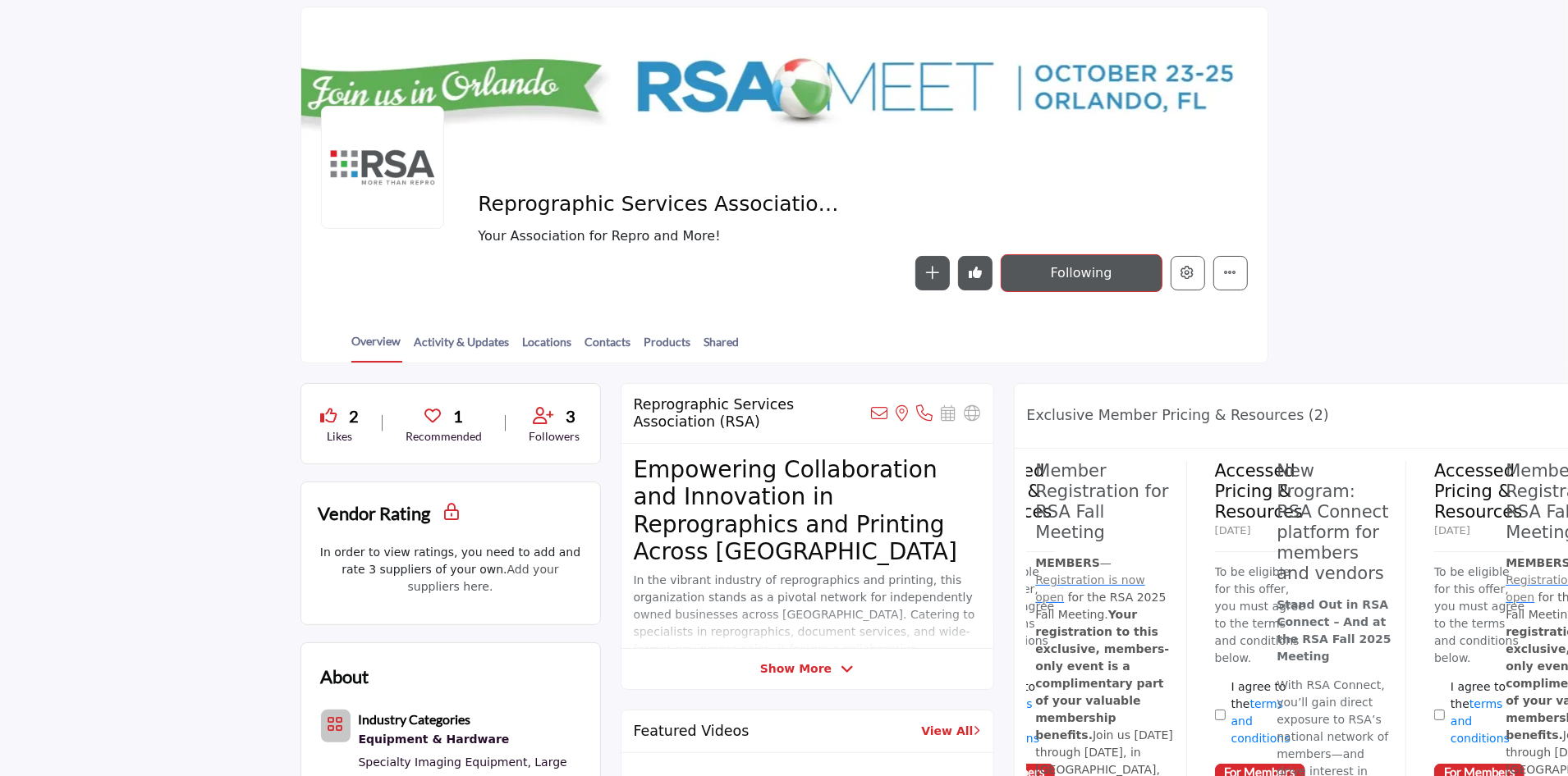
scroll to position [255, 0]
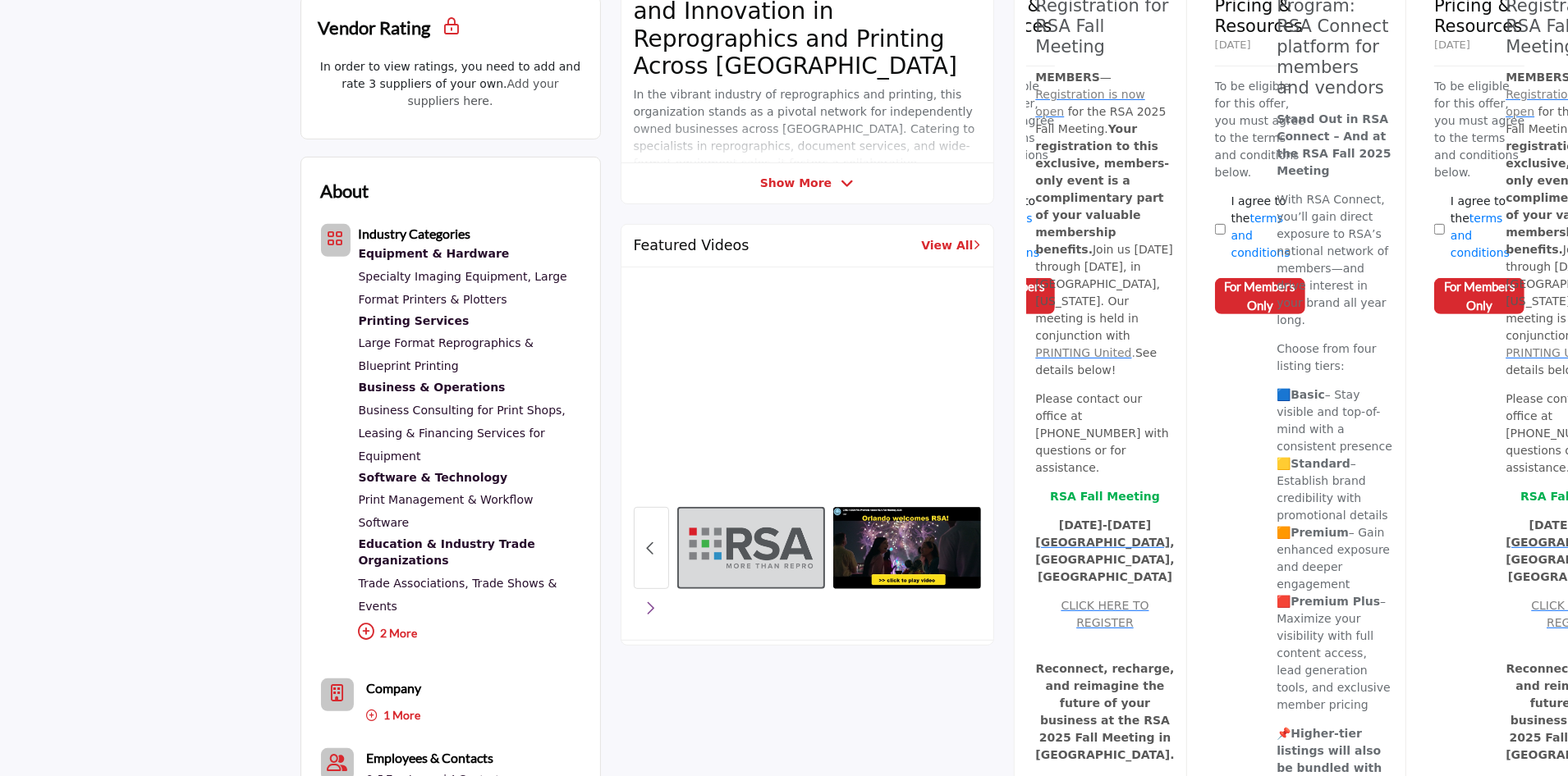
scroll to position [579, 0]
click at [896, 543] on img at bounding box center [906, 550] width 155 height 86
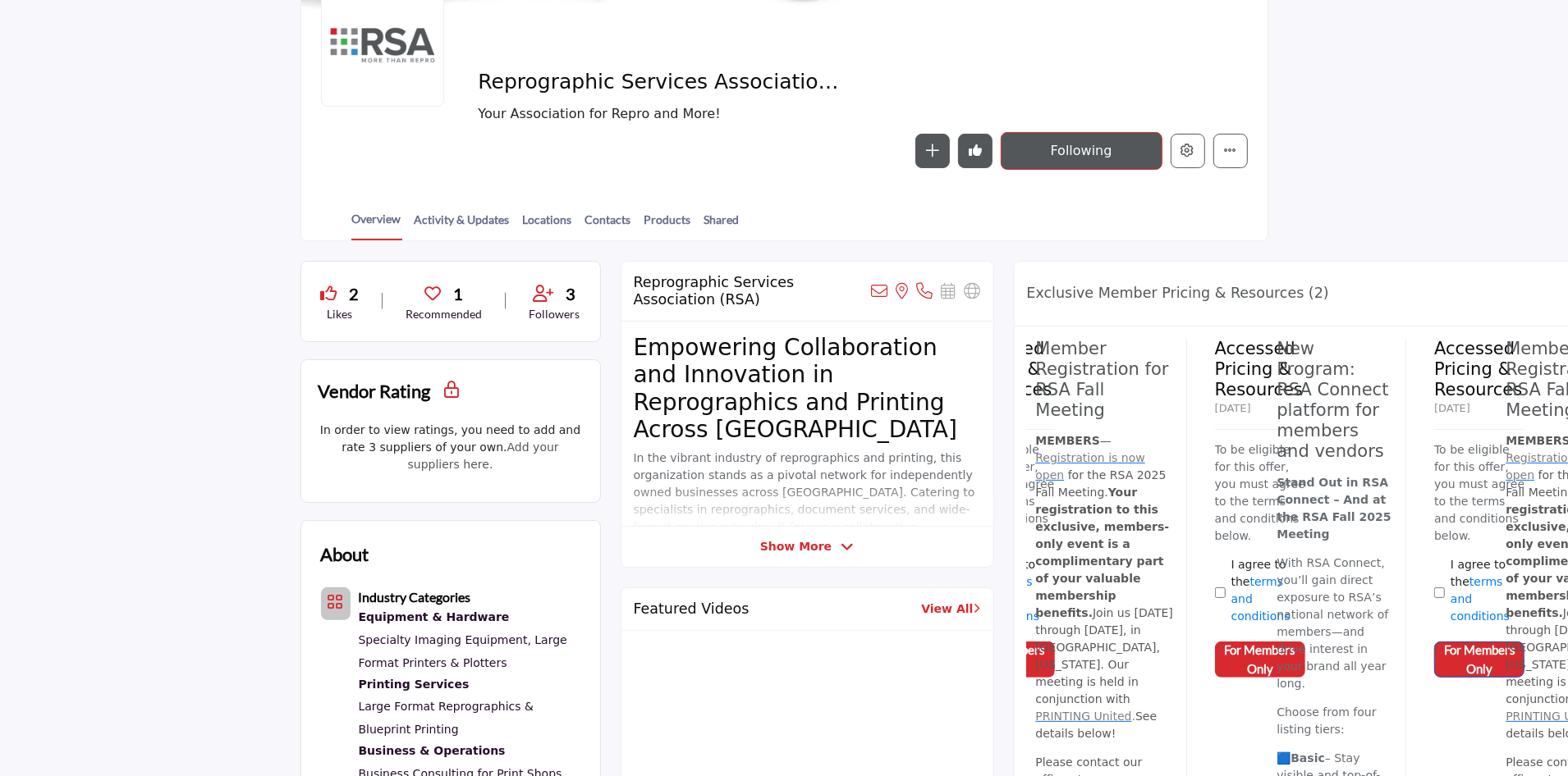
scroll to position [0, 0]
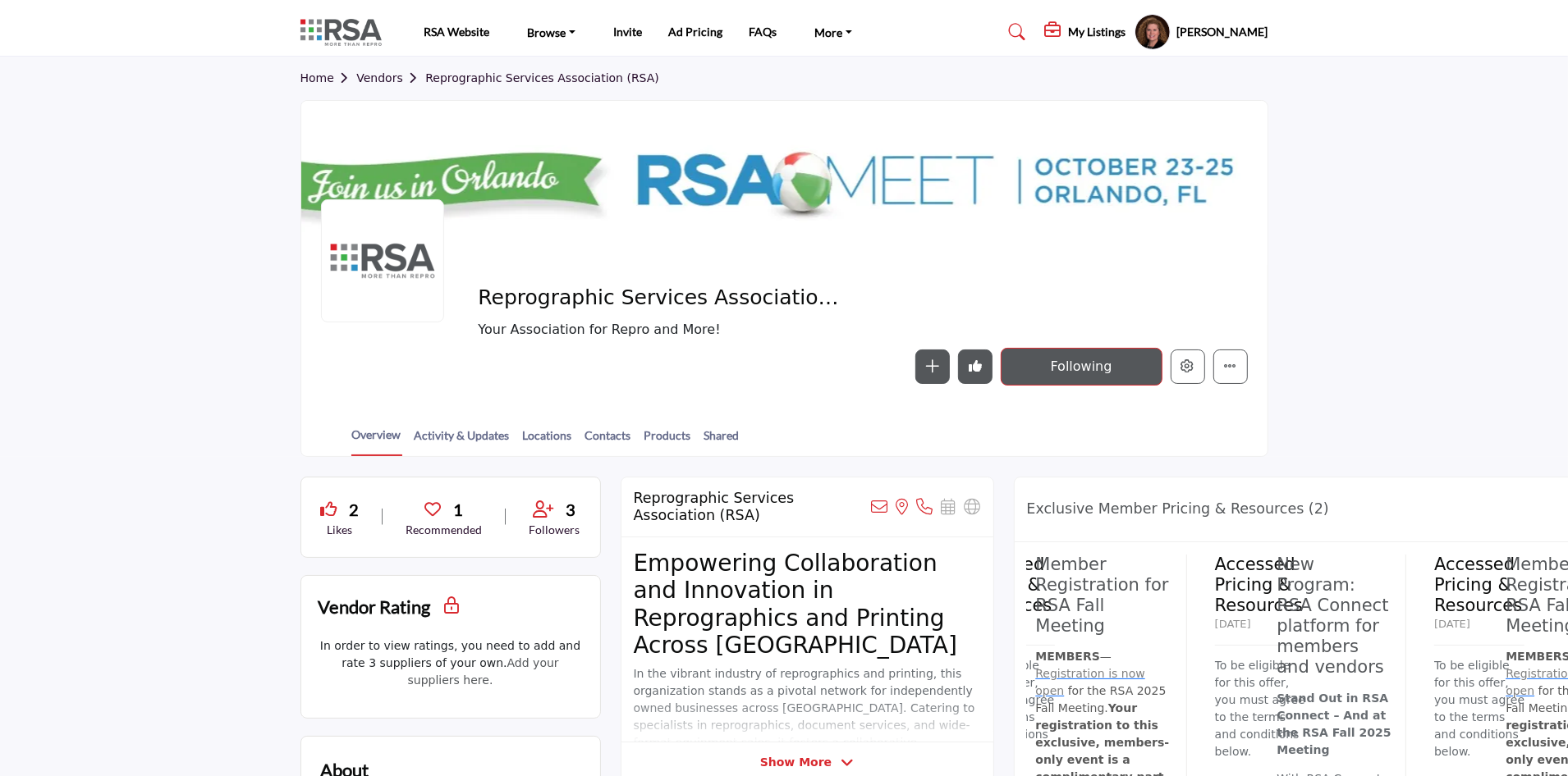
click at [1069, 37] on h5 "My Listings" at bounding box center [1097, 32] width 58 height 15
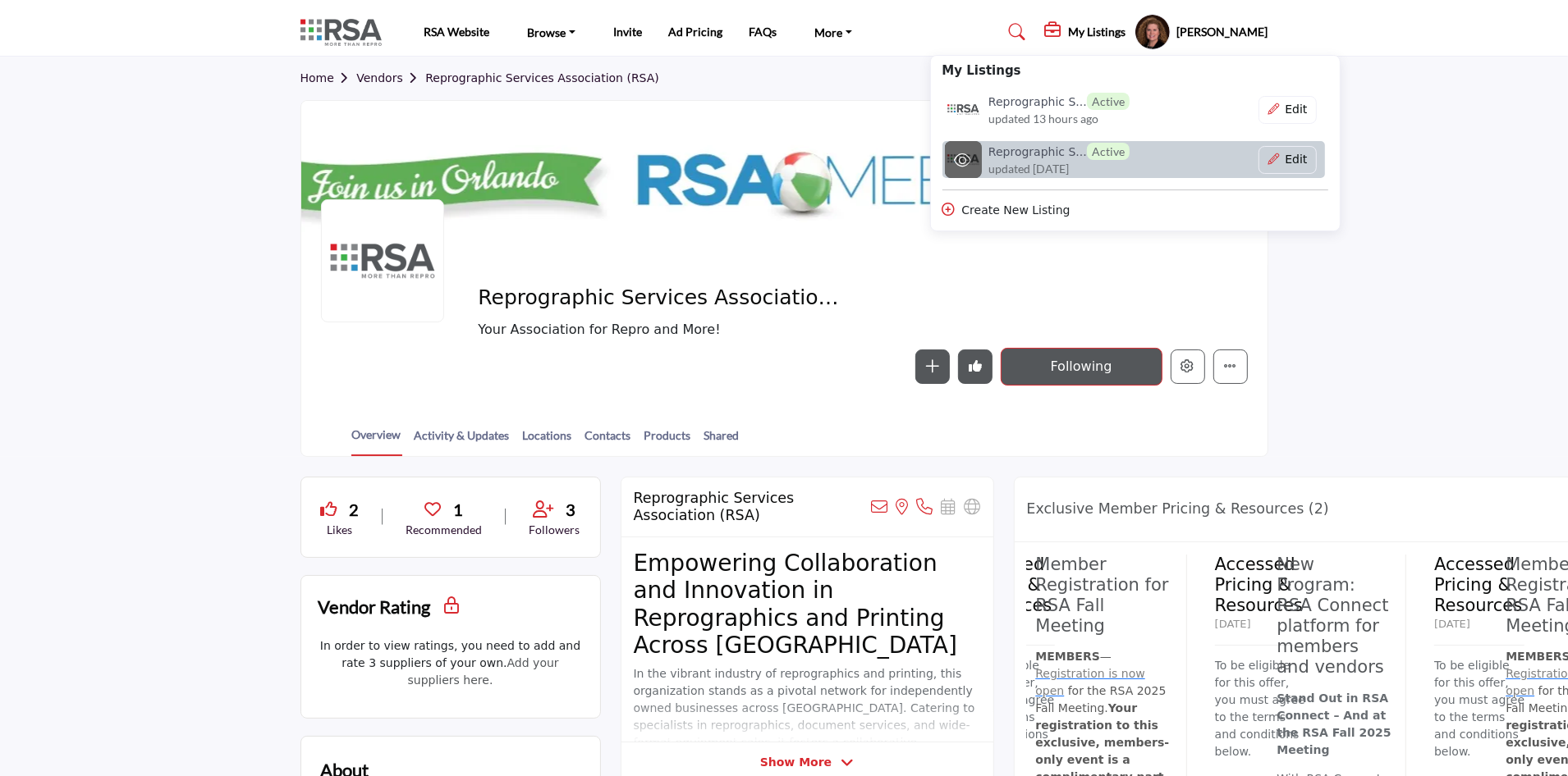
click at [1000, 154] on h6 "Reprographic S... Active" at bounding box center [1059, 151] width 141 height 17
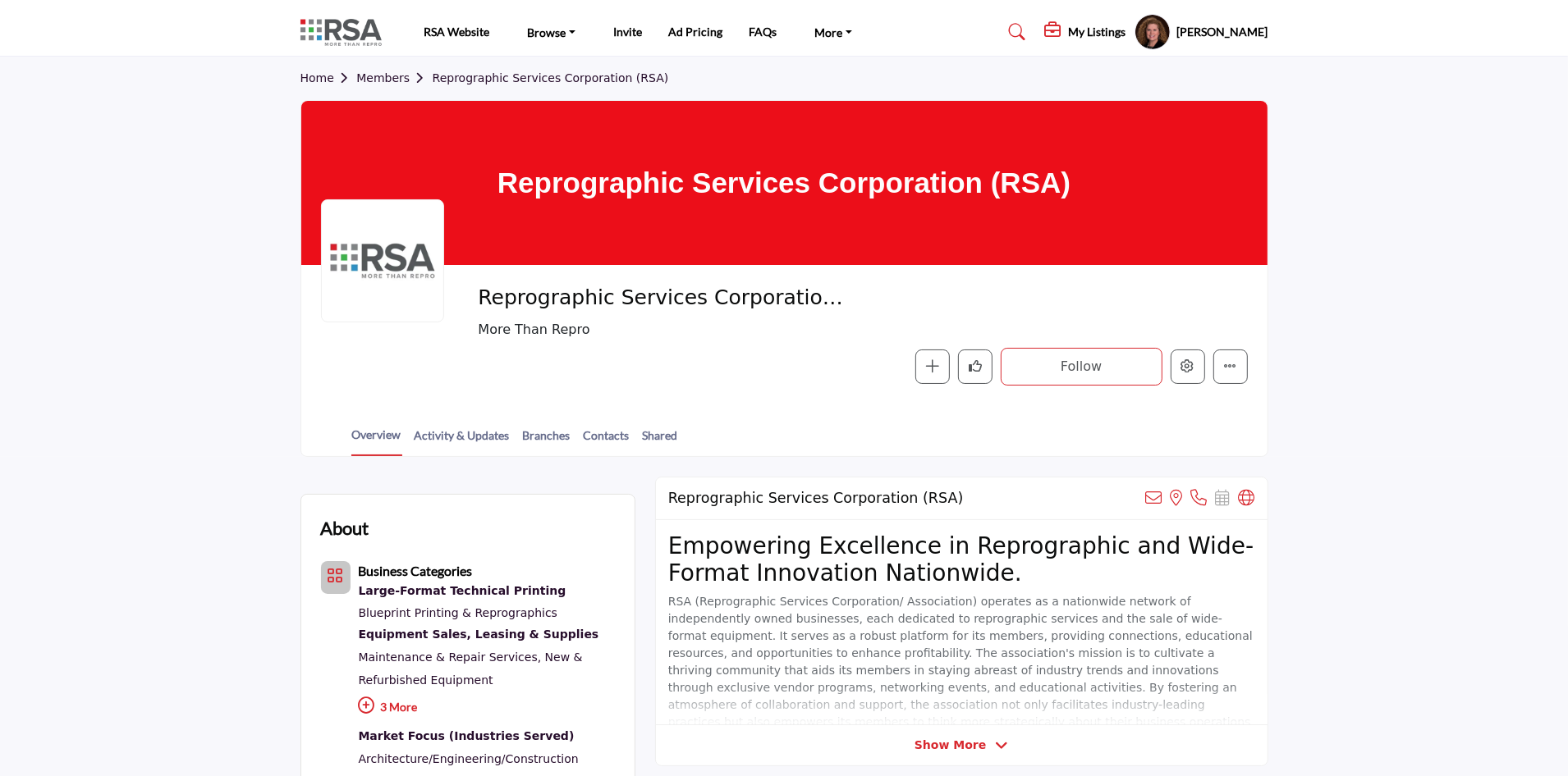
click at [1177, 25] on h5 "[PERSON_NAME]" at bounding box center [1223, 32] width 91 height 16
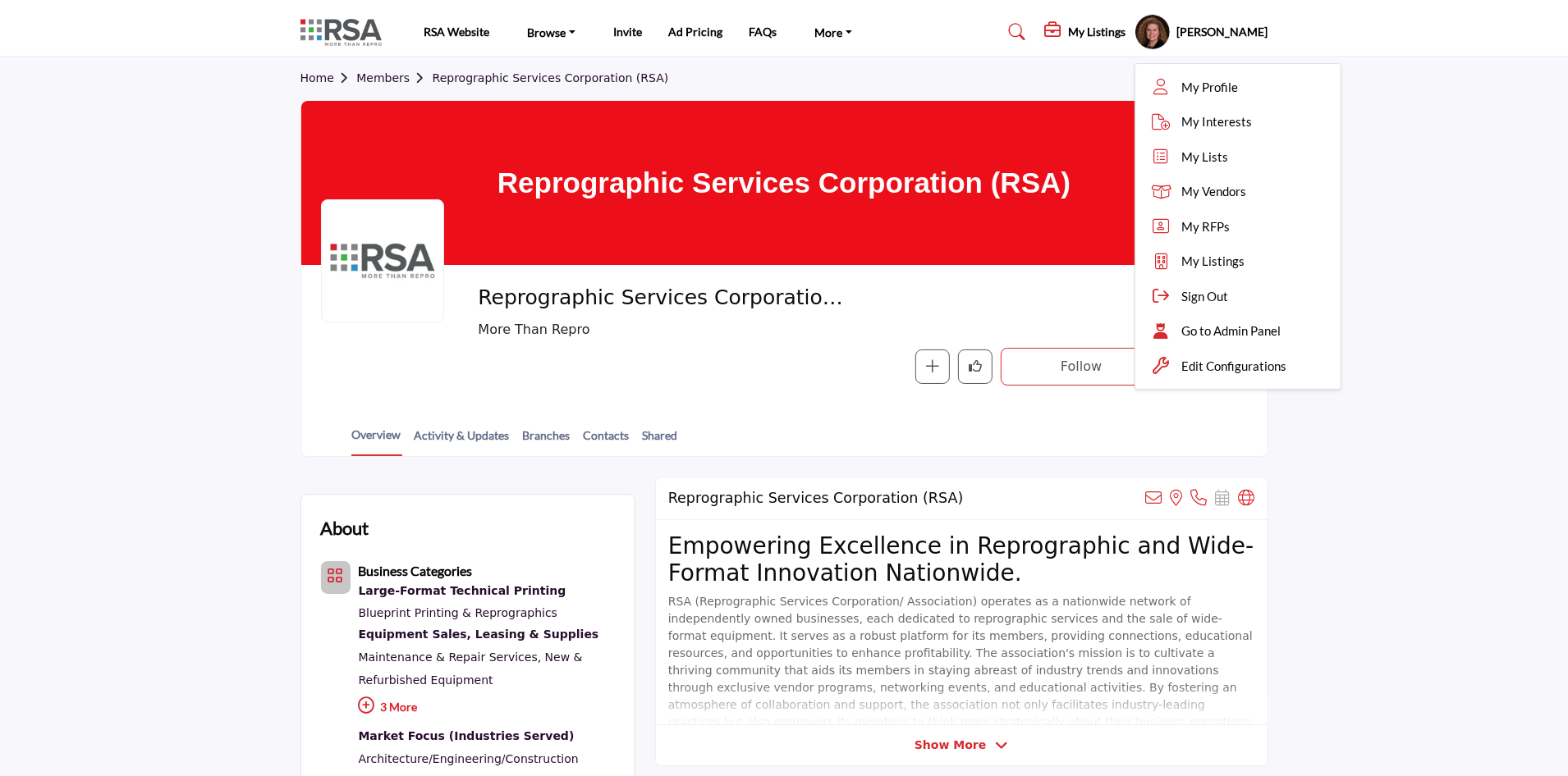
click at [1427, 450] on section "Home Members Reprographic Services Corporation (RSA) Reprographic Services Corp…" at bounding box center [784, 257] width 1568 height 401
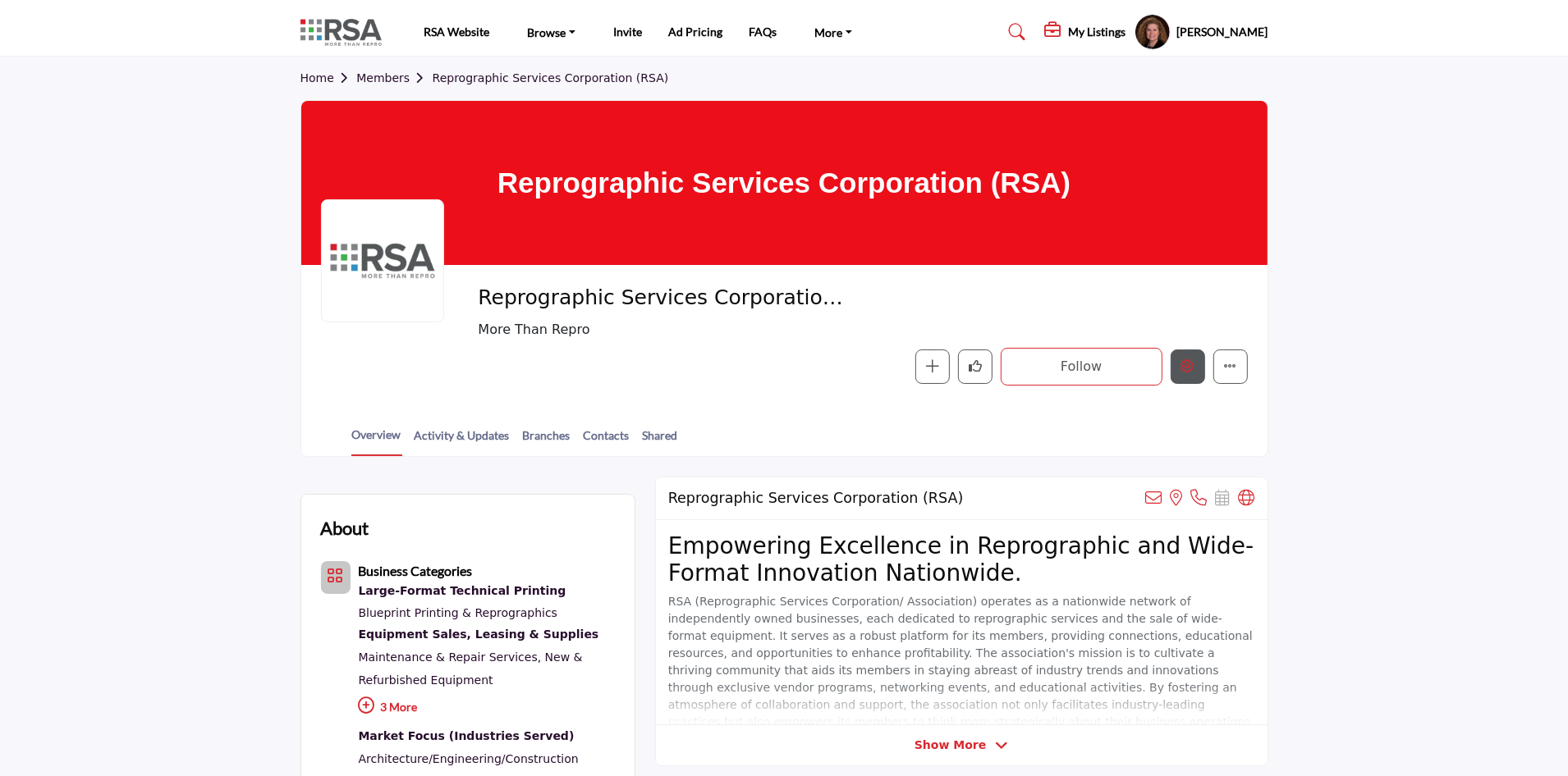
click at [1195, 363] on button "Edit company" at bounding box center [1188, 366] width 34 height 34
click at [1189, 365] on icon "Edit company" at bounding box center [1188, 366] width 13 height 13
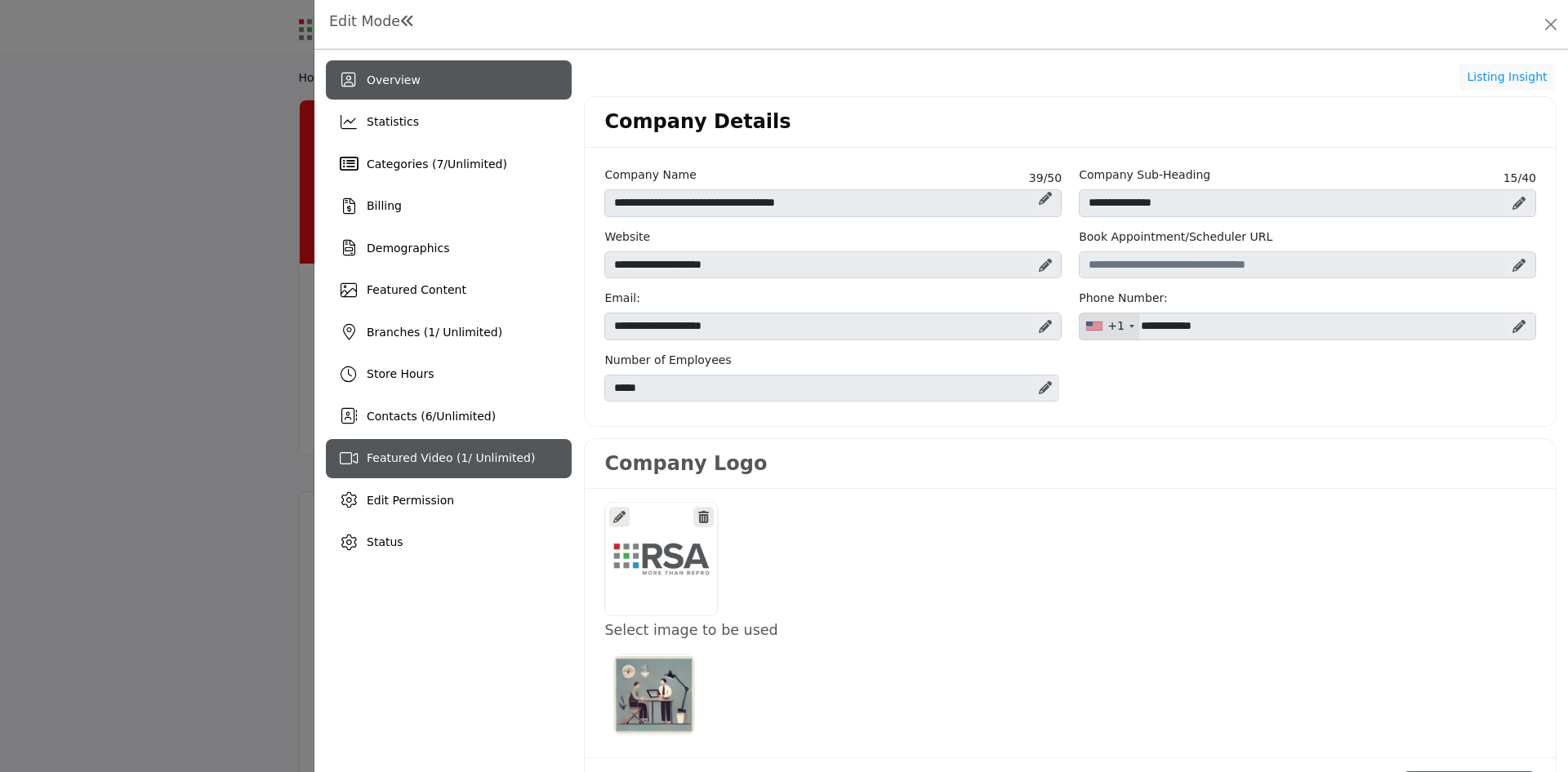
click at [419, 452] on span "Featured Video ( 1 / Unlimited)" at bounding box center [450, 458] width 169 height 13
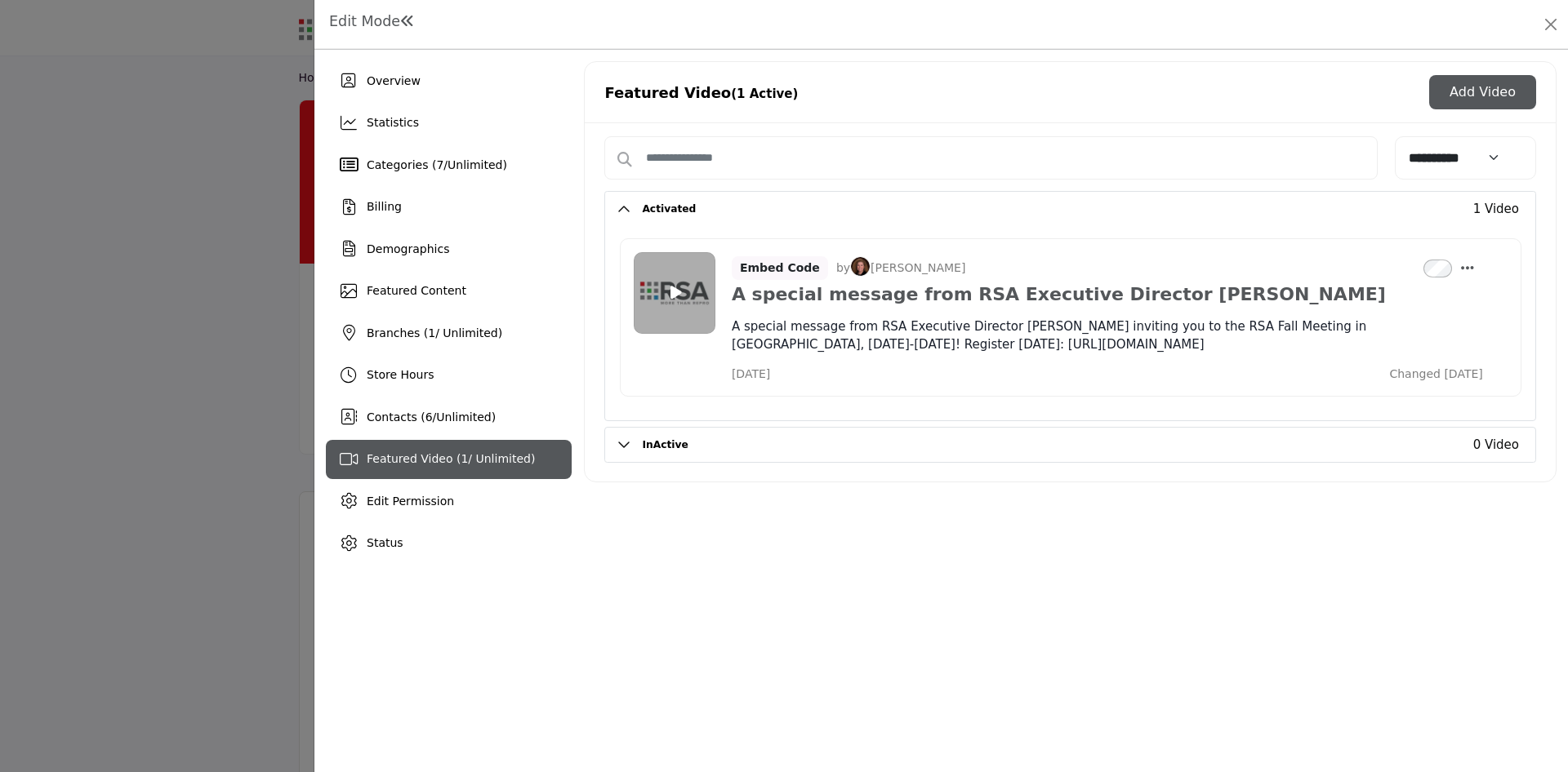
click at [1470, 82] on button "Add Video" at bounding box center [1482, 92] width 107 height 34
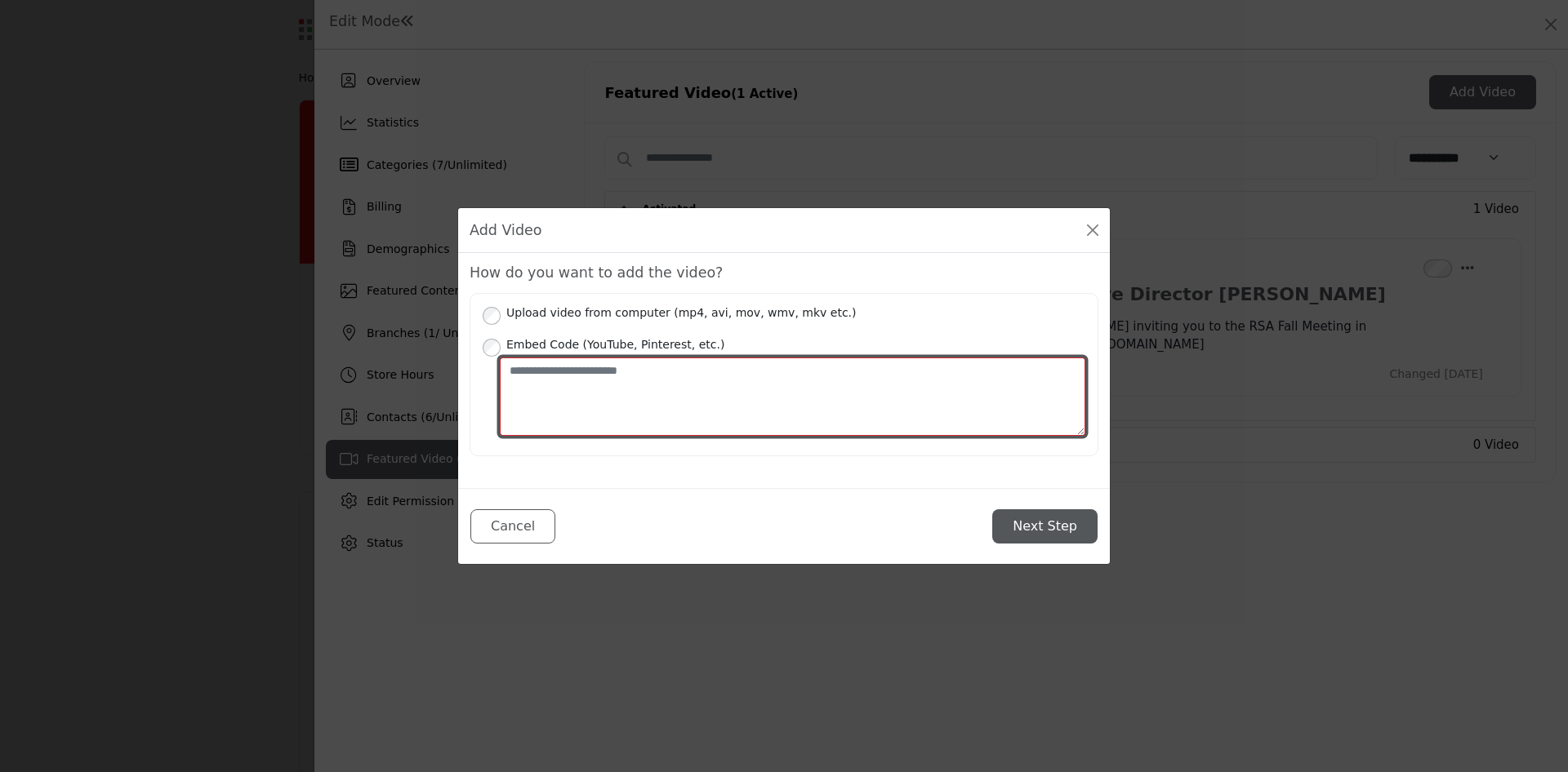
click at [623, 377] on textarea "Place your Embed Code here" at bounding box center [793, 397] width 585 height 80
paste textarea "**********"
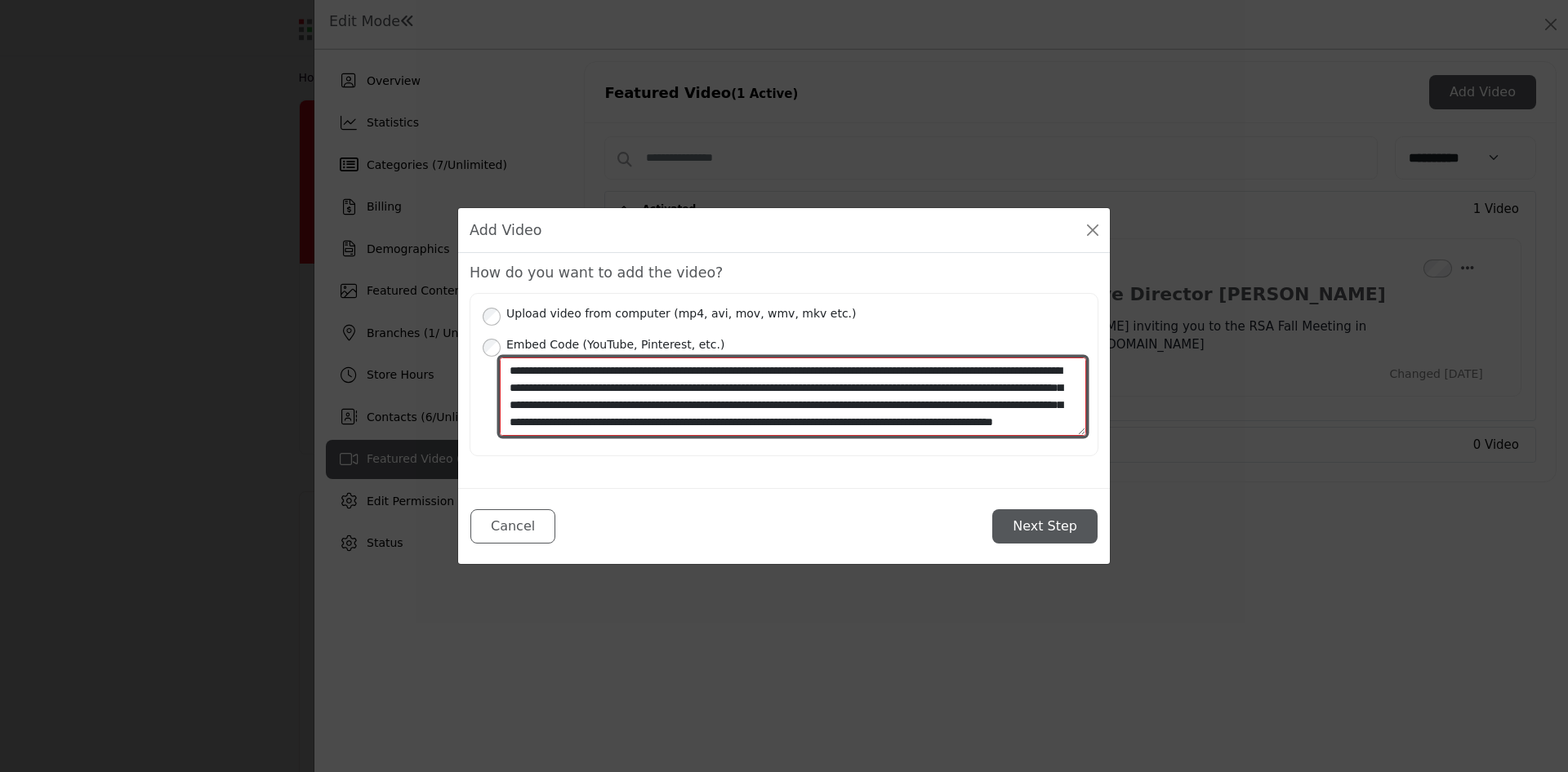
drag, startPoint x: 772, startPoint y: 366, endPoint x: 214, endPoint y: 363, distance: 558.0
click at [214, 363] on div "Add Video How do you want to add the video? Upload video from computer (mp4, av…" at bounding box center [784, 386] width 1568 height 772
type textarea "**********"
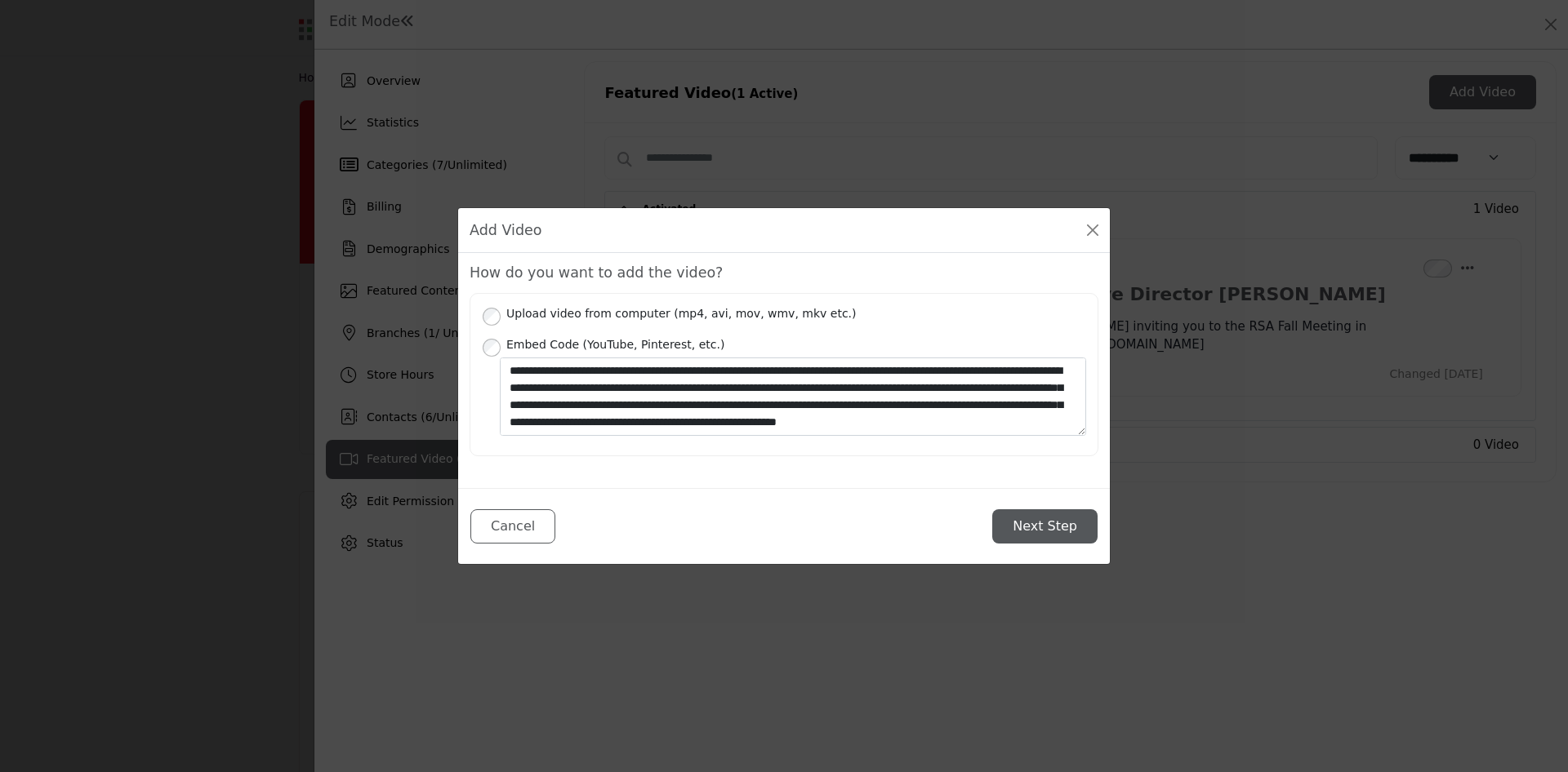
click at [1026, 517] on button "Next Step" at bounding box center [1044, 526] width 105 height 34
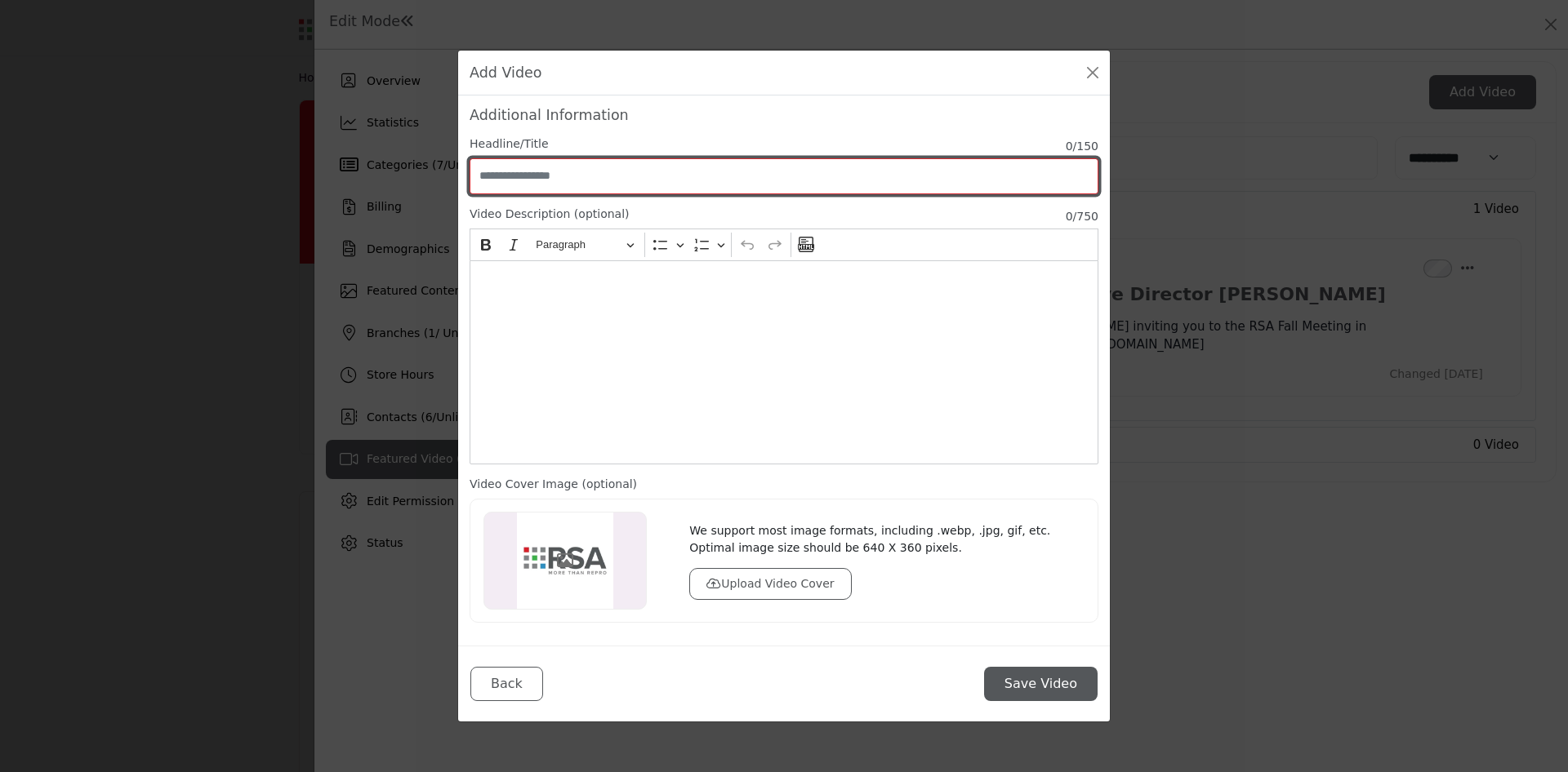
click at [599, 176] on input "Enter Video Title" at bounding box center [784, 176] width 629 height 36
type input "**********"
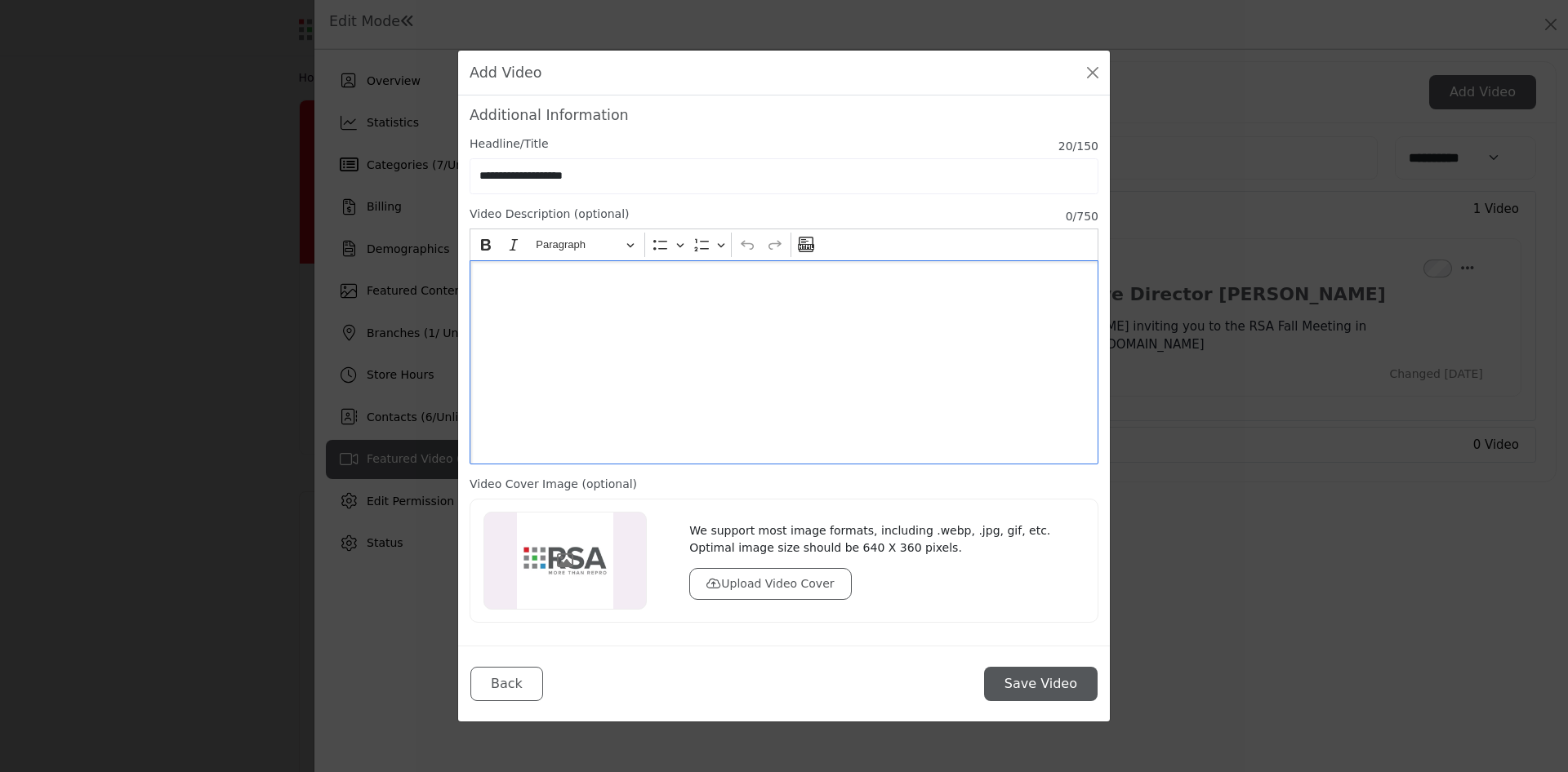
click at [563, 272] on p "Editor editing area: main" at bounding box center [783, 281] width 613 height 17
click at [883, 279] on p "**********" at bounding box center [783, 281] width 614 height 17
click at [1077, 275] on p "**********" at bounding box center [783, 281] width 614 height 17
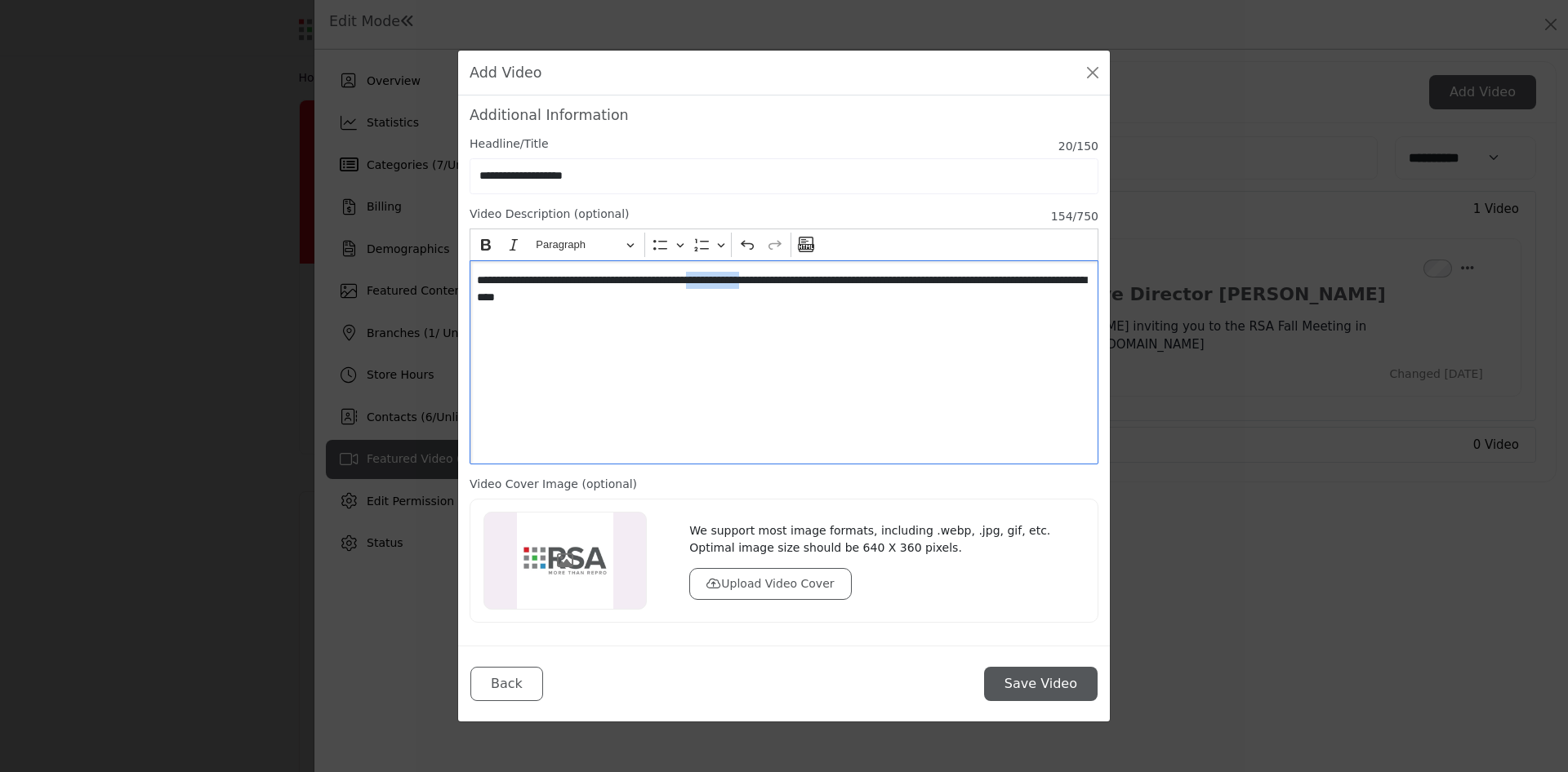
drag, startPoint x: 754, startPoint y: 281, endPoint x: 813, endPoint y: 281, distance: 59.0
click at [813, 281] on p "**********" at bounding box center [783, 289] width 614 height 34
click at [834, 283] on p "**********" at bounding box center [783, 289] width 614 height 34
click at [704, 299] on p "**********" at bounding box center [783, 289] width 614 height 34
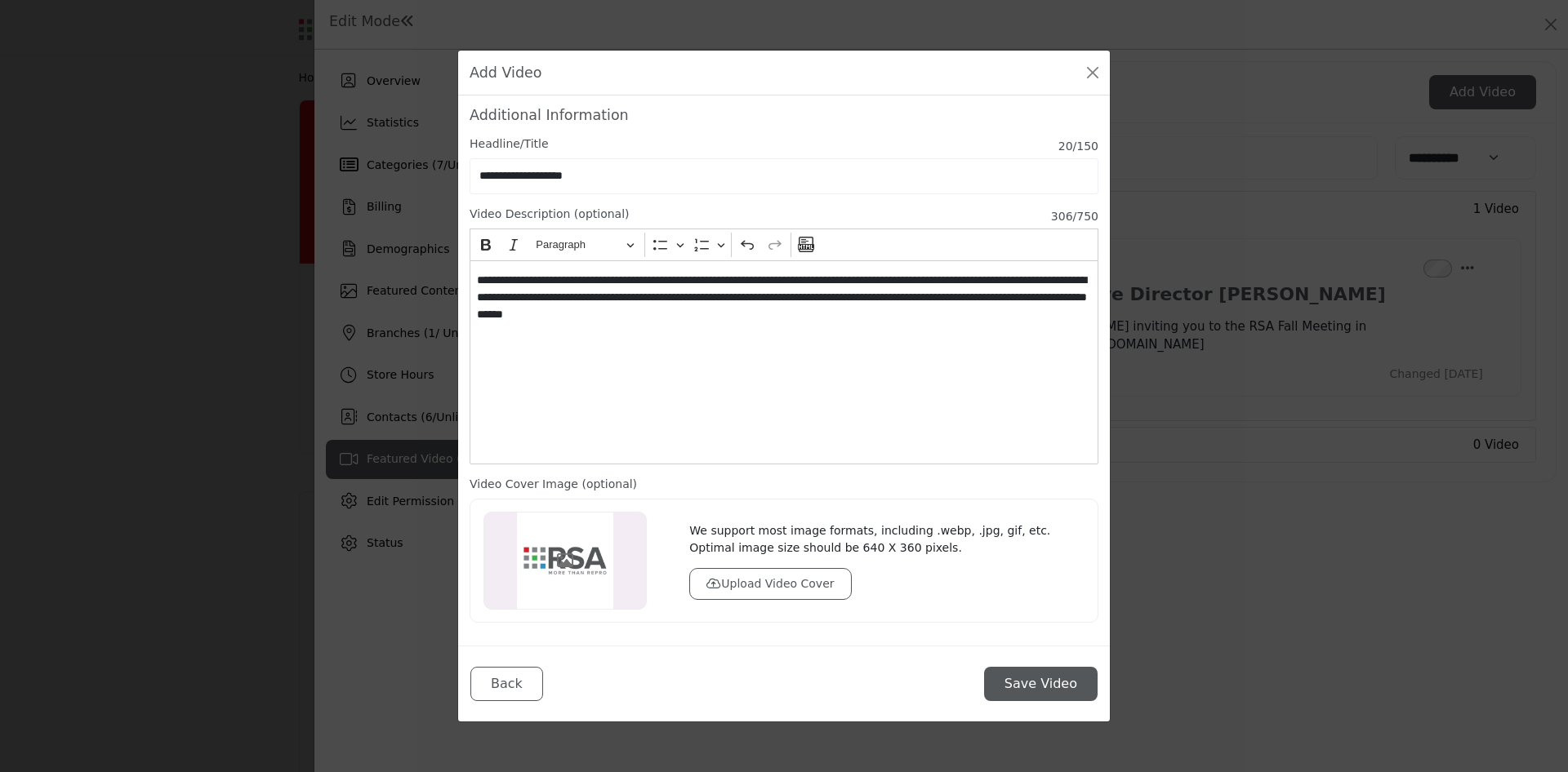
click at [770, 591] on button "Upload Video Cover" at bounding box center [769, 584] width 162 height 32
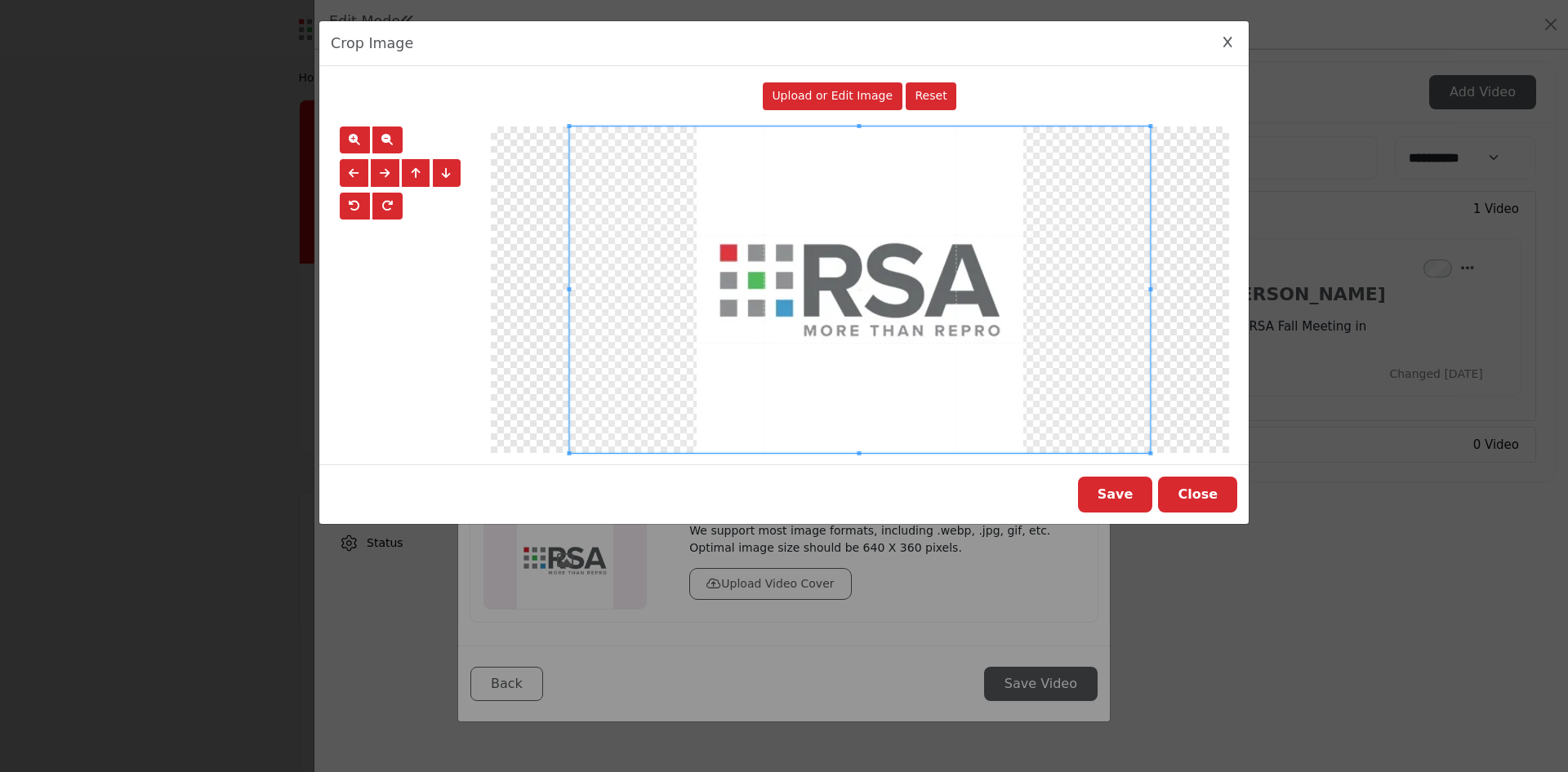
click at [806, 93] on span "Upload or Edit Image" at bounding box center [831, 95] width 121 height 13
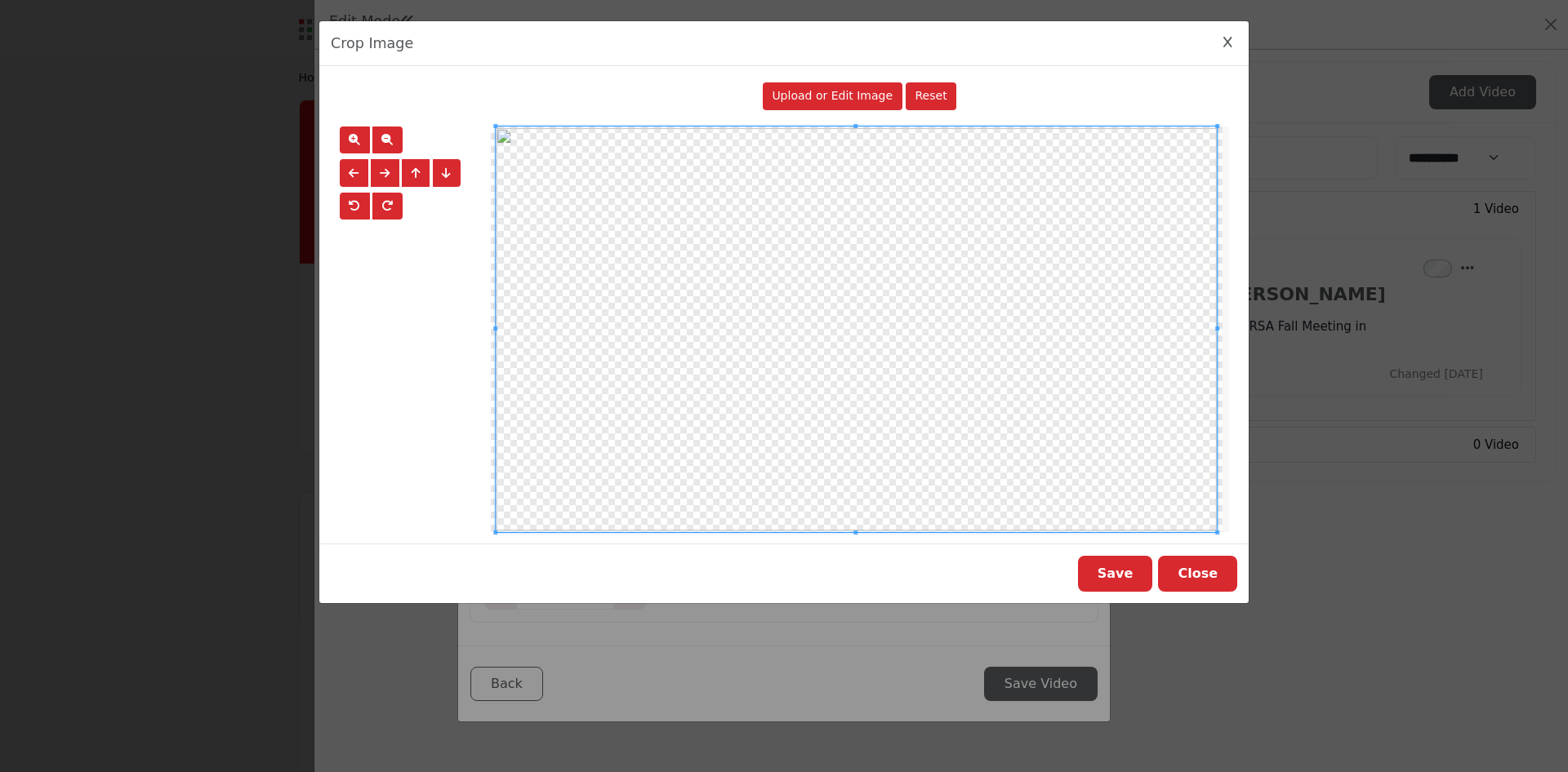
click at [1138, 571] on button "Save" at bounding box center [1115, 574] width 75 height 36
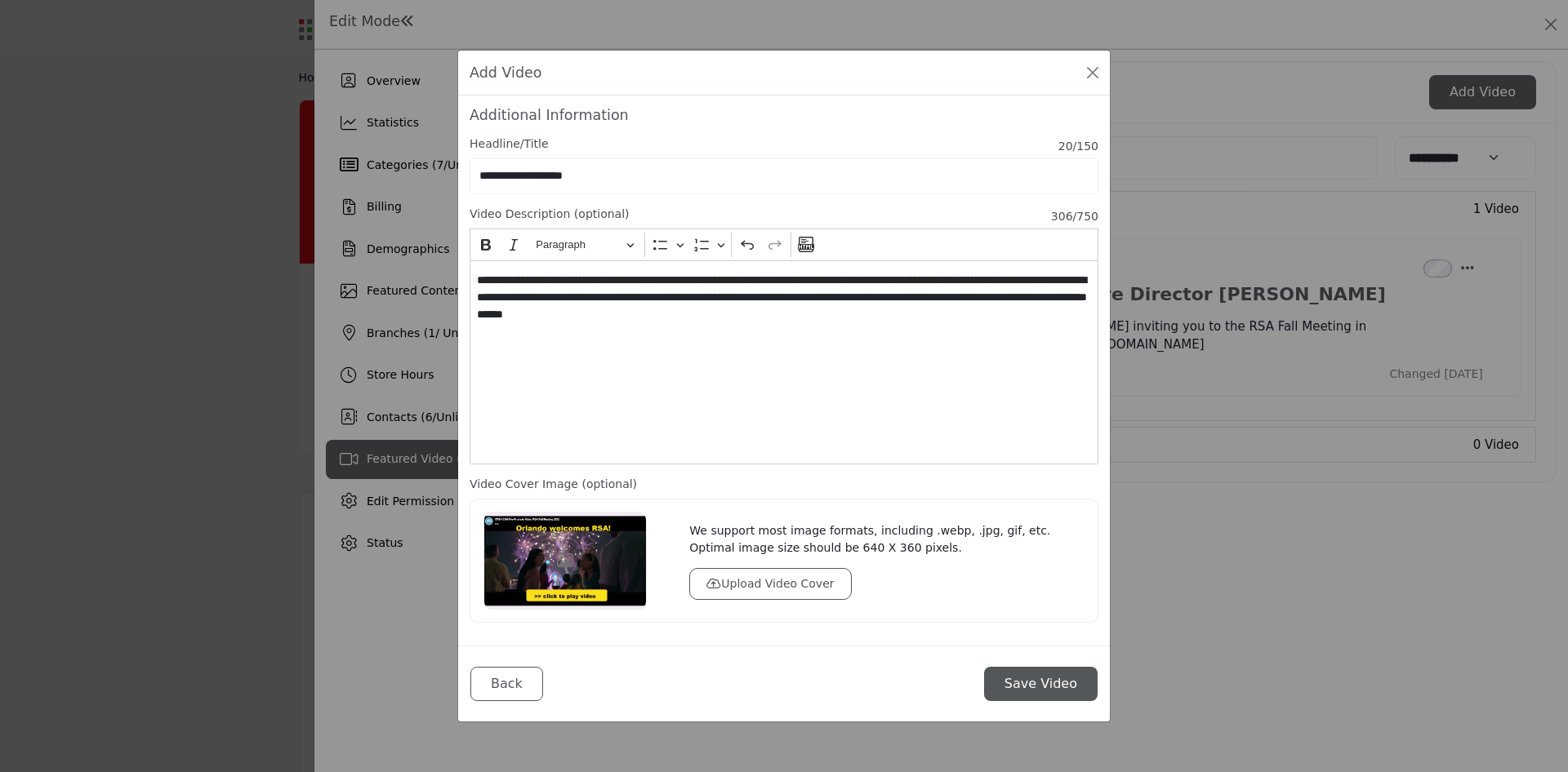
click at [1048, 676] on button "Save Video" at bounding box center [1041, 684] width 114 height 34
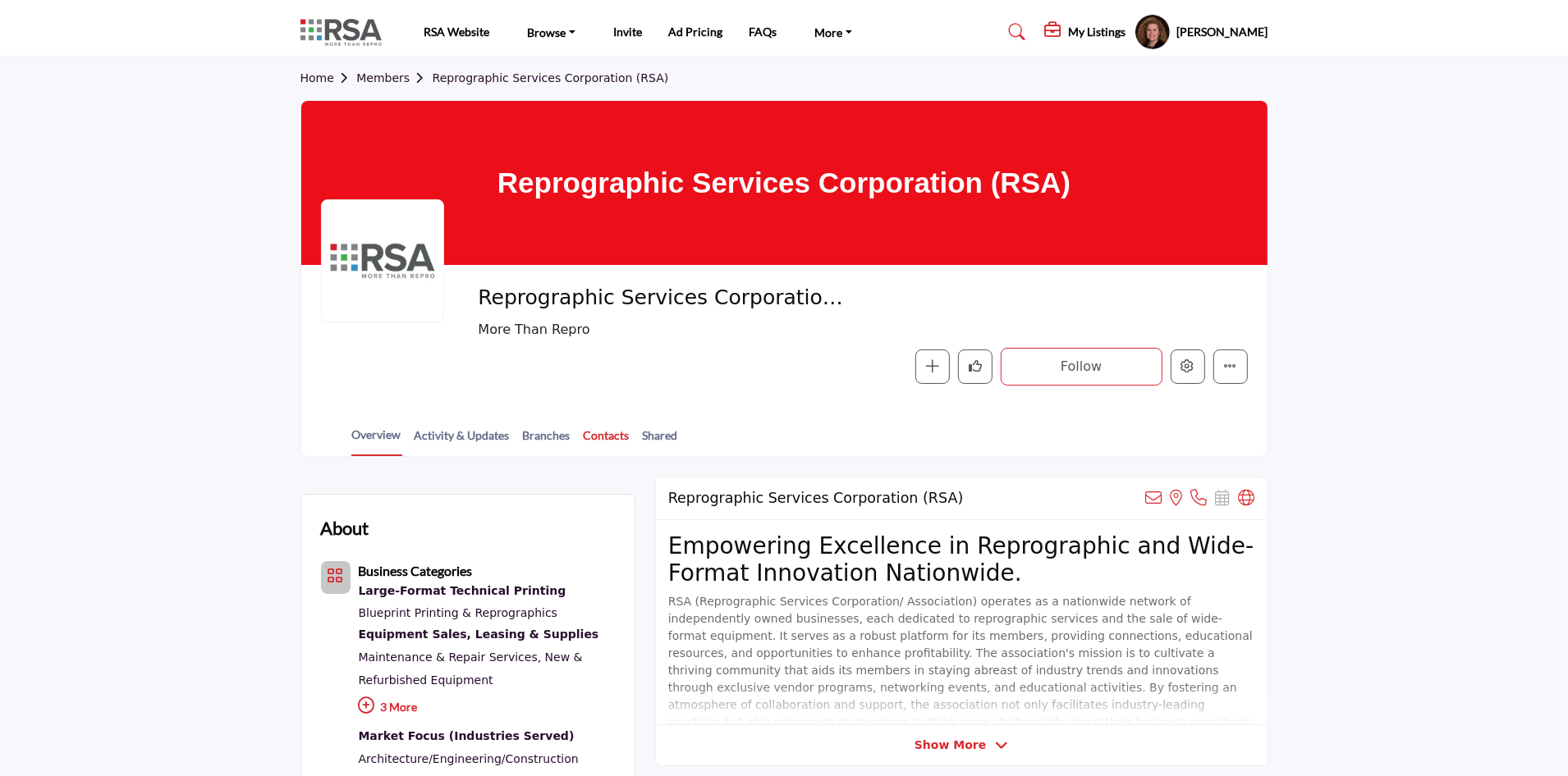
click at [610, 431] on link "Contacts" at bounding box center [606, 440] width 47 height 28
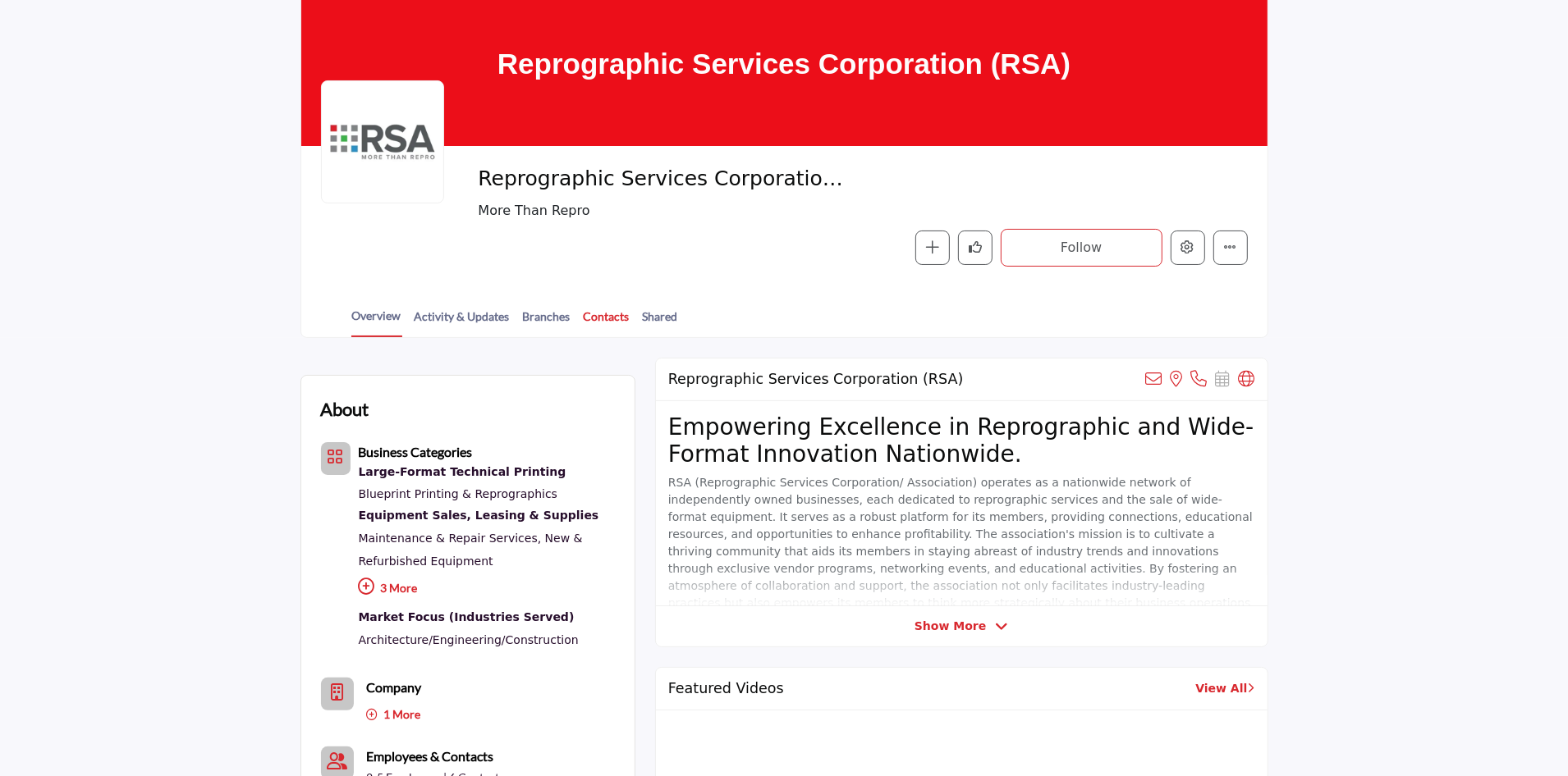
scroll to position [116, 0]
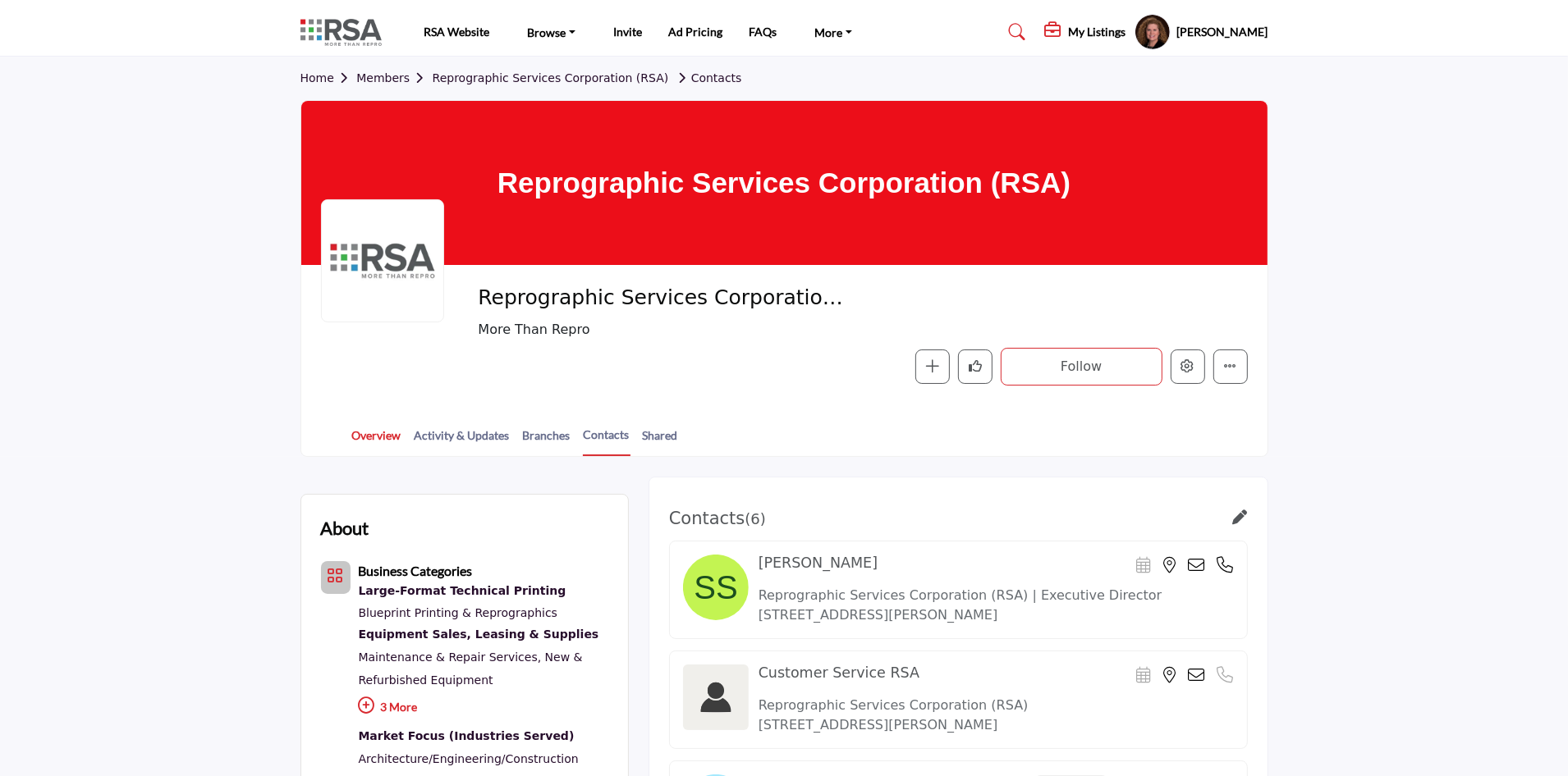
click at [390, 428] on link "Overview" at bounding box center [376, 440] width 51 height 28
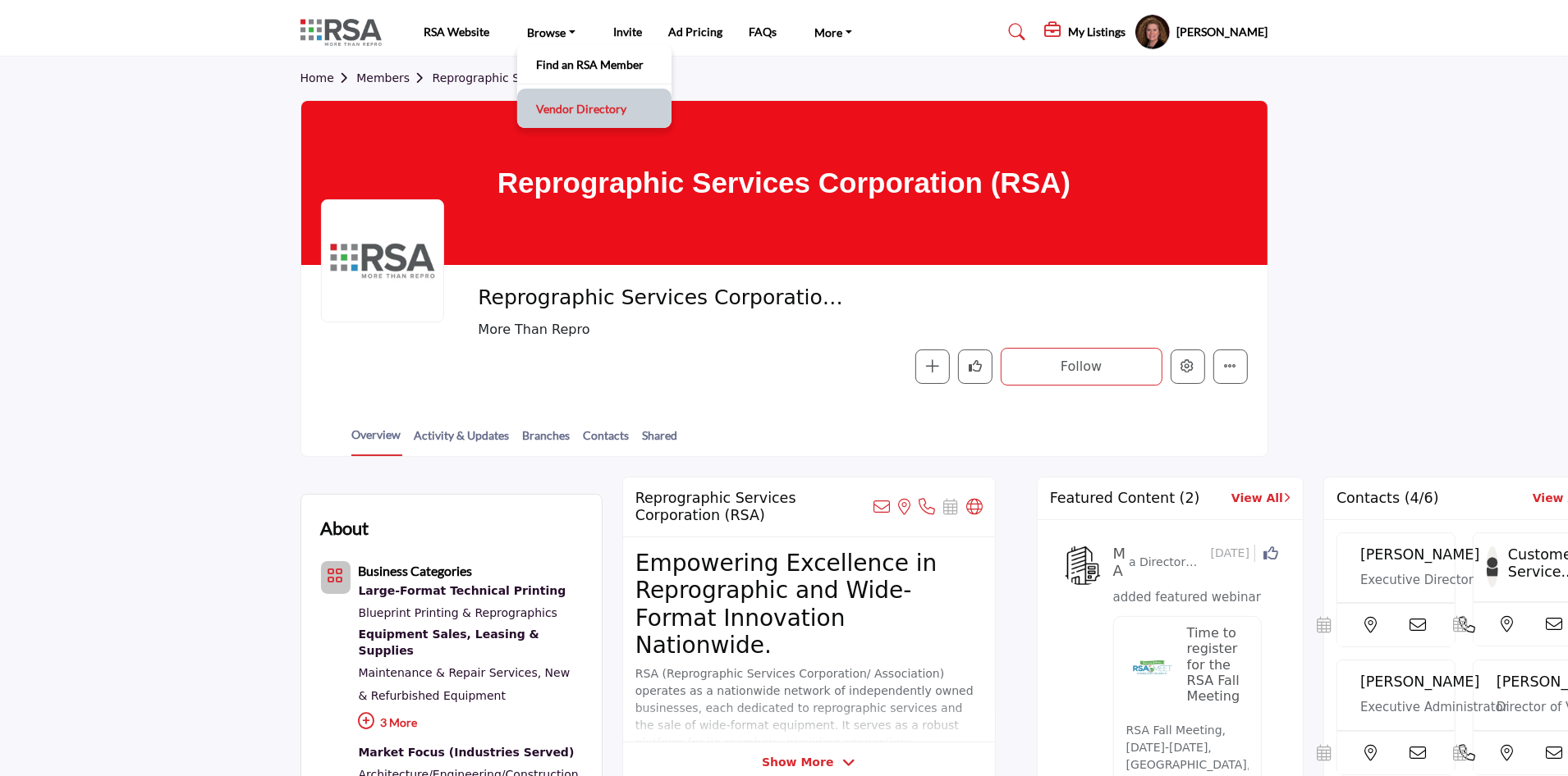
click at [577, 101] on link "Vendor Directory" at bounding box center [595, 108] width 138 height 23
